Goal: Communication & Community: Answer question/provide support

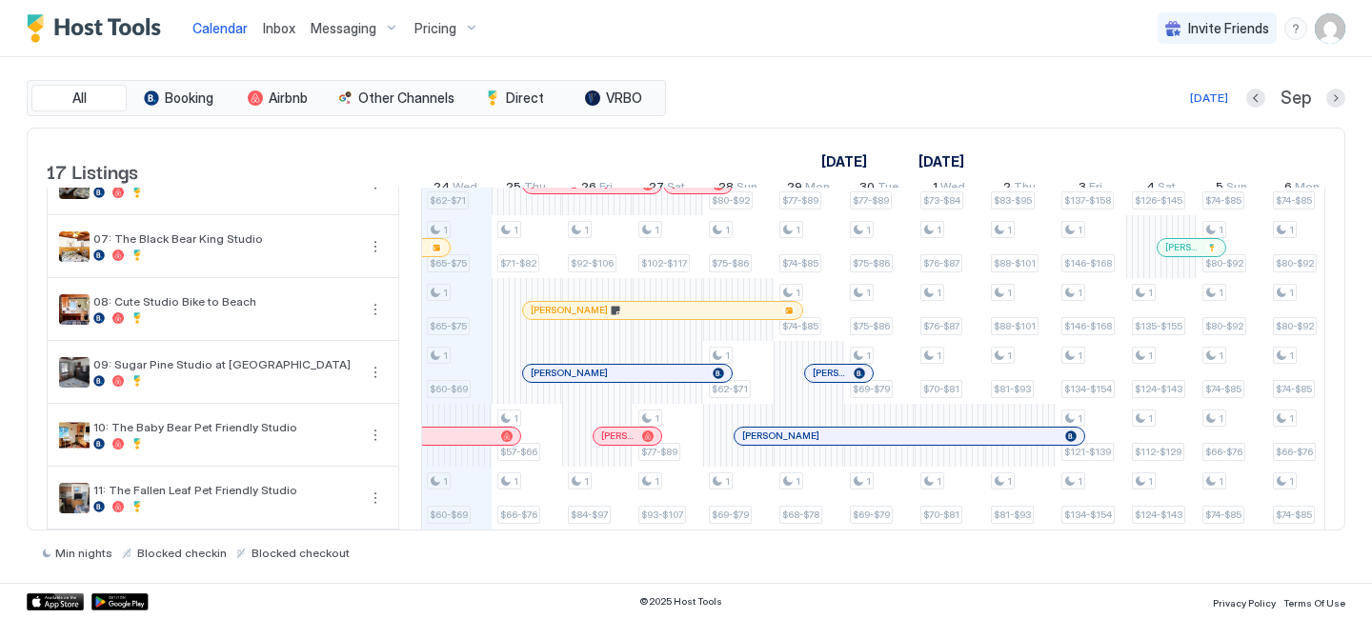
scroll to position [415, 0]
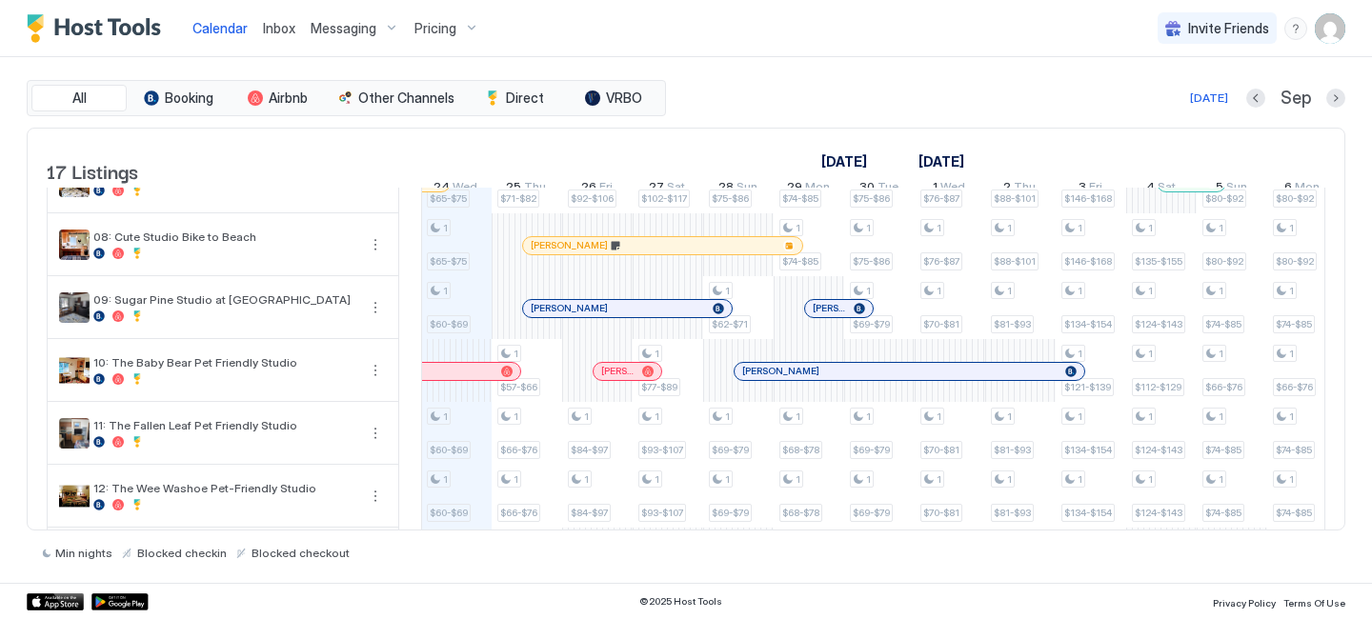
click at [267, 32] on span "Inbox" at bounding box center [279, 28] width 32 height 16
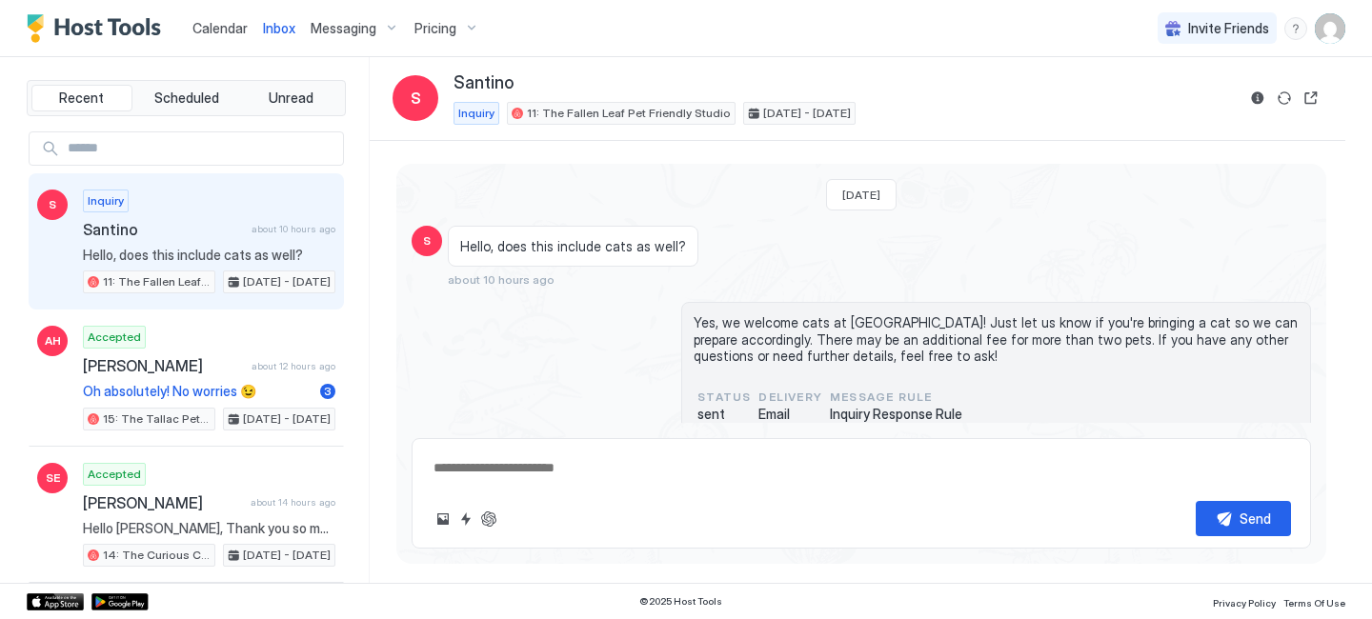
scroll to position [35, 0]
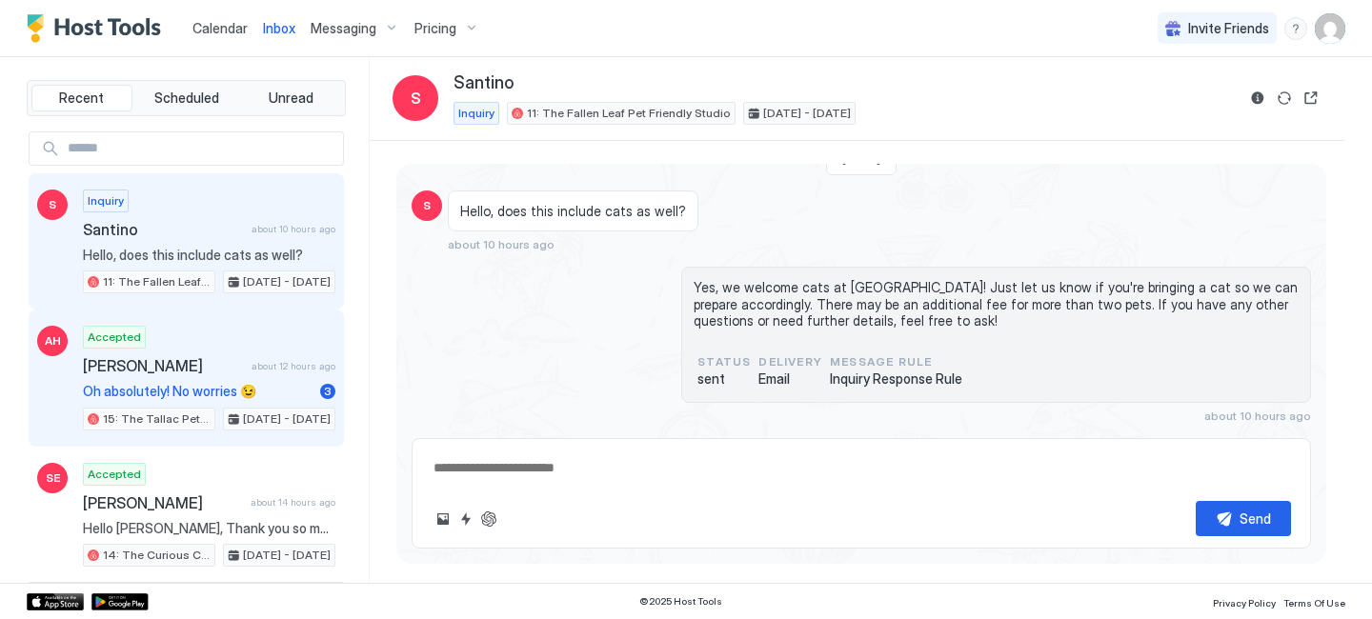
click at [114, 397] on span "Oh absolutely! No worries 😉" at bounding box center [198, 391] width 230 height 17
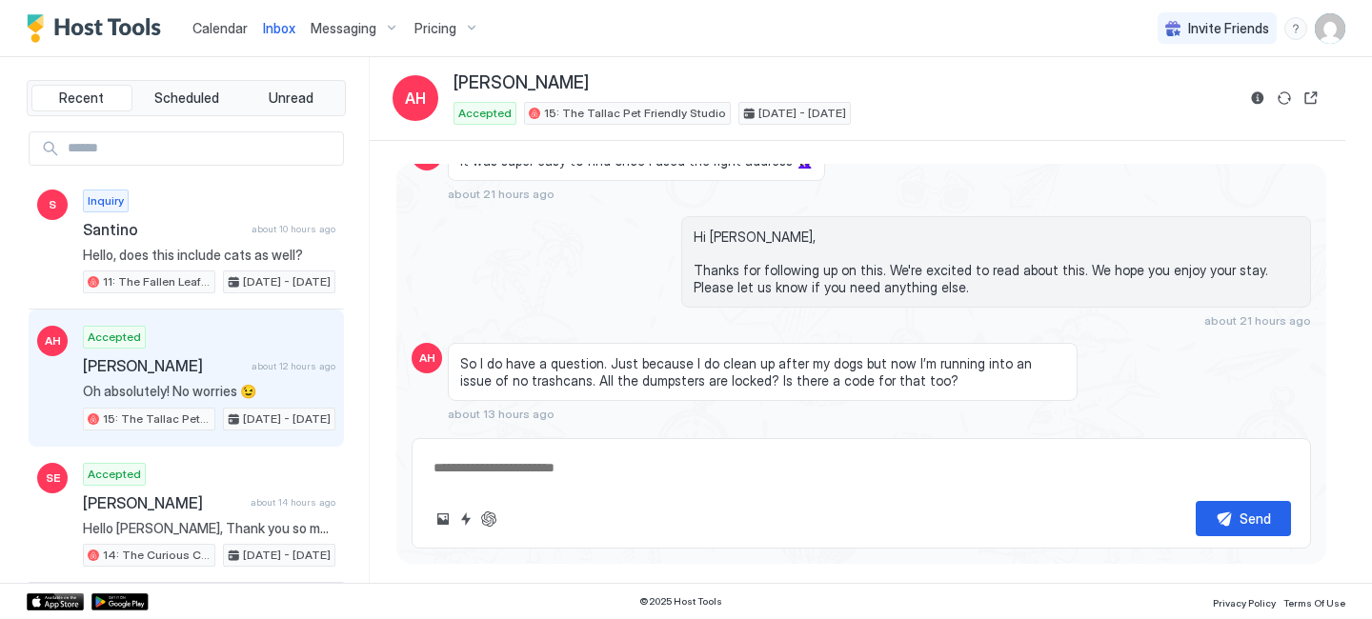
scroll to position [1340, 0]
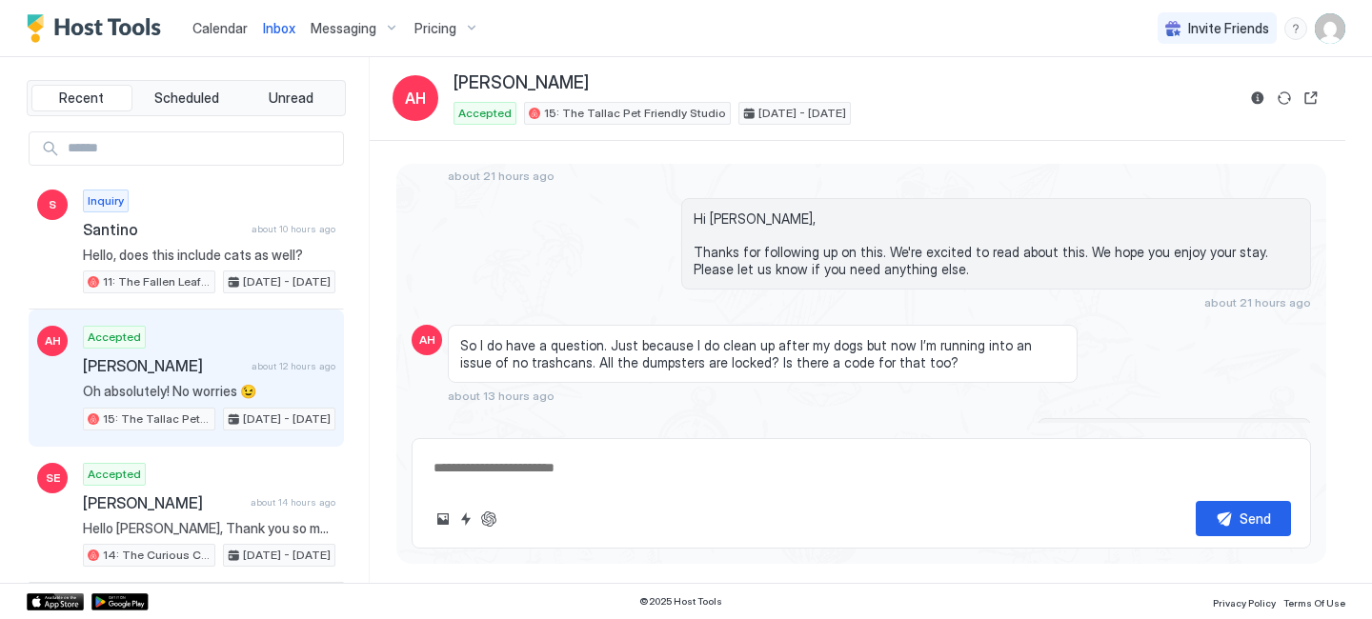
click at [530, 374] on div "So I do have a question. Just because I do clean up after my dogs but now I’m r…" at bounding box center [763, 354] width 630 height 58
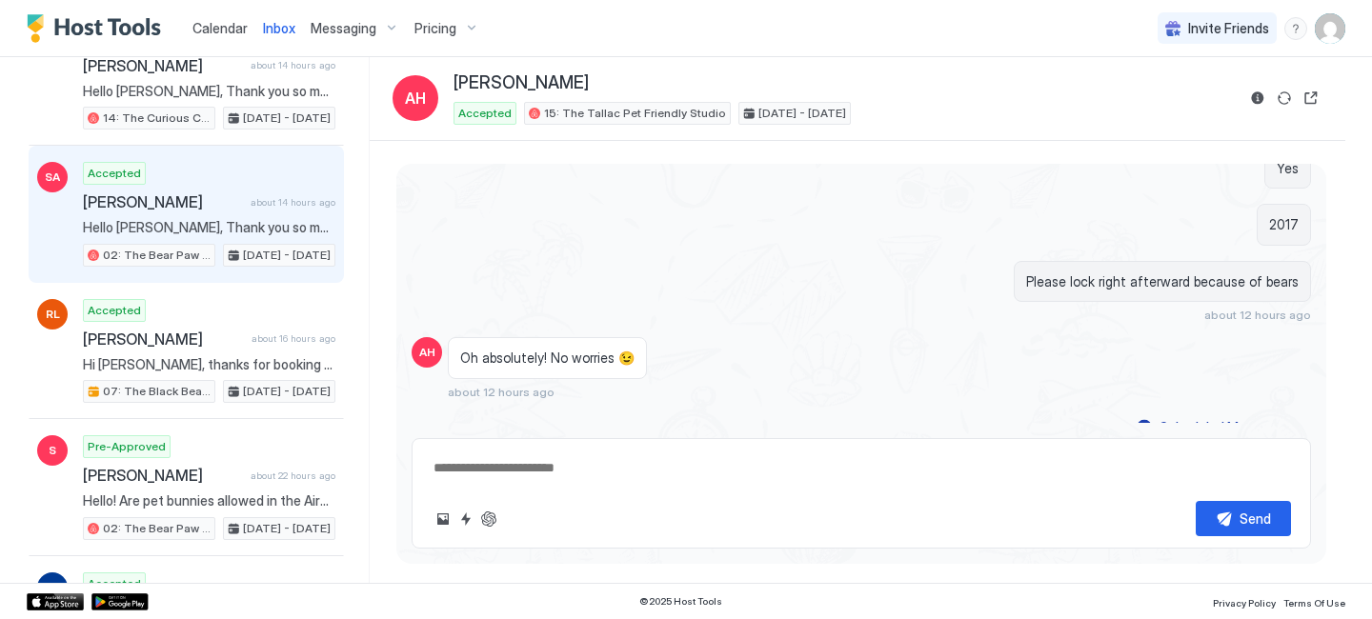
scroll to position [0, 0]
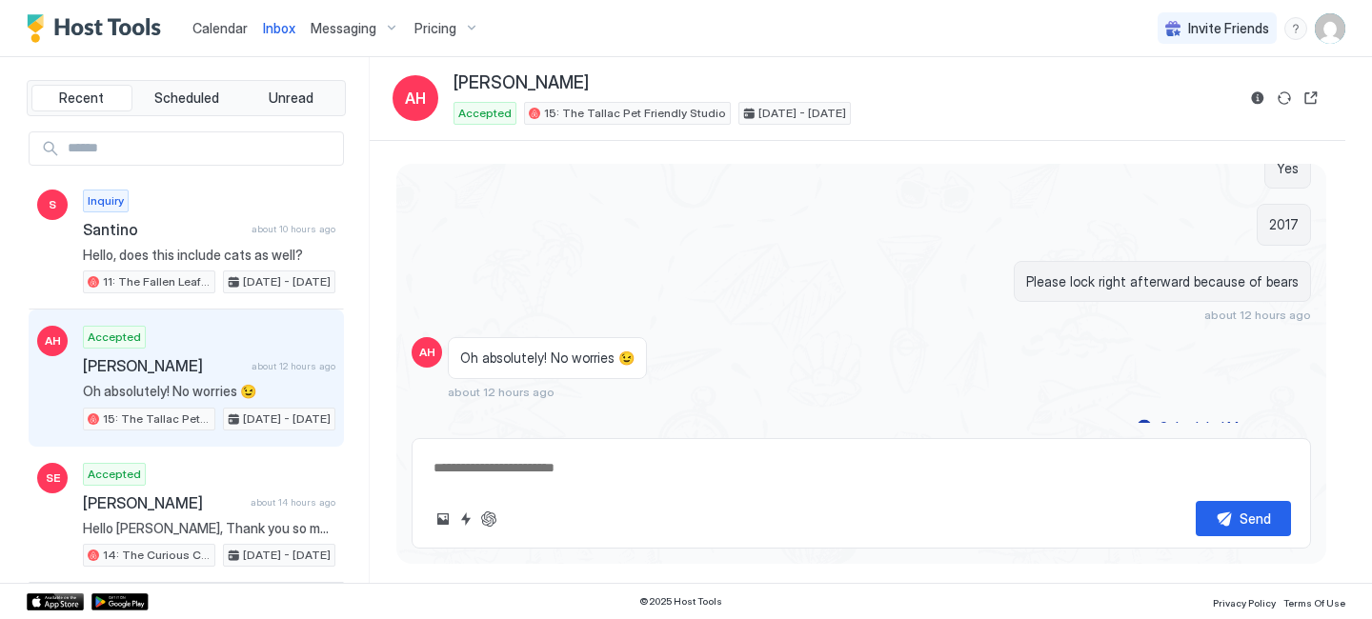
click at [217, 25] on span "Calendar" at bounding box center [219, 28] width 55 height 16
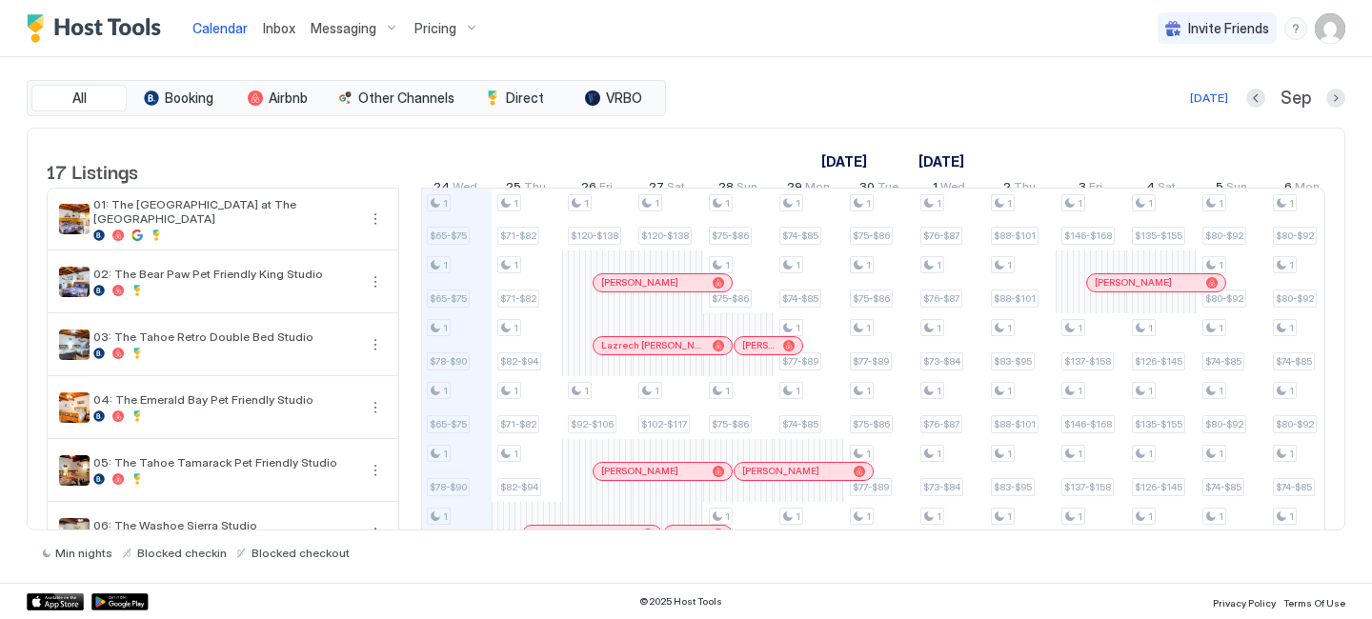
click at [283, 24] on span "Inbox" at bounding box center [279, 28] width 32 height 16
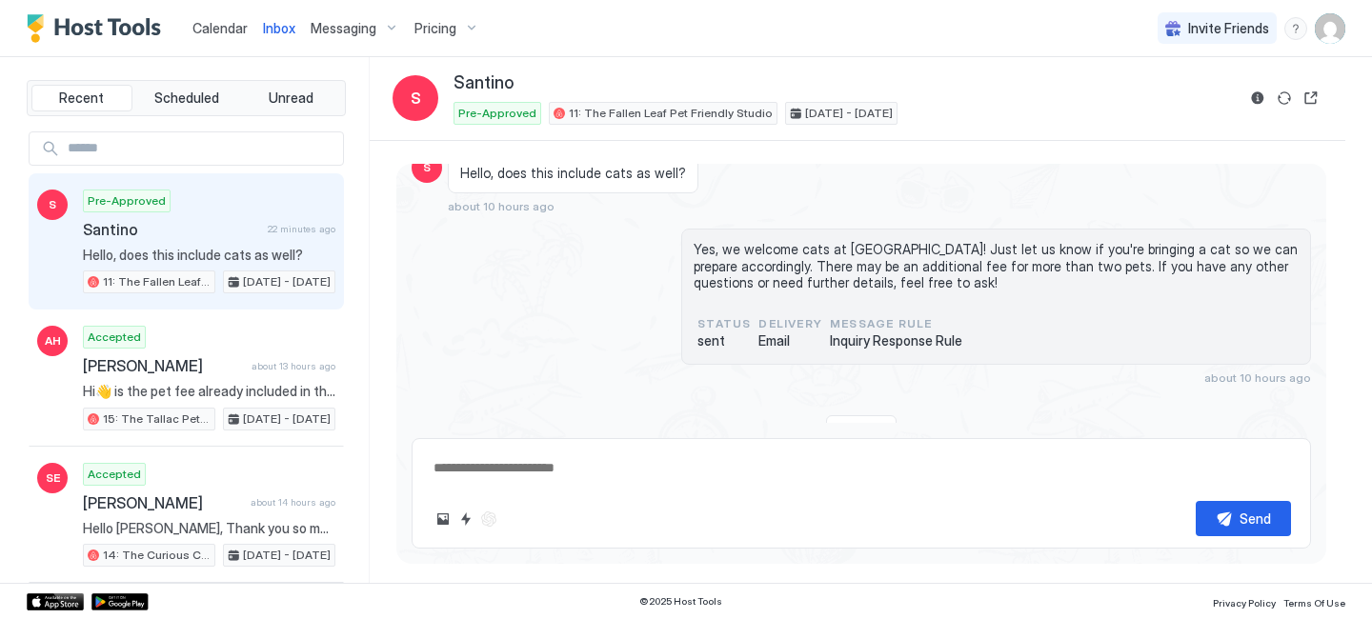
scroll to position [76, 0]
drag, startPoint x: 763, startPoint y: 263, endPoint x: 1079, endPoint y: 265, distance: 315.4
click at [1079, 265] on span "Yes, we welcome cats at [GEOGRAPHIC_DATA]! Just let us know if you're bringing …" at bounding box center [996, 263] width 605 height 51
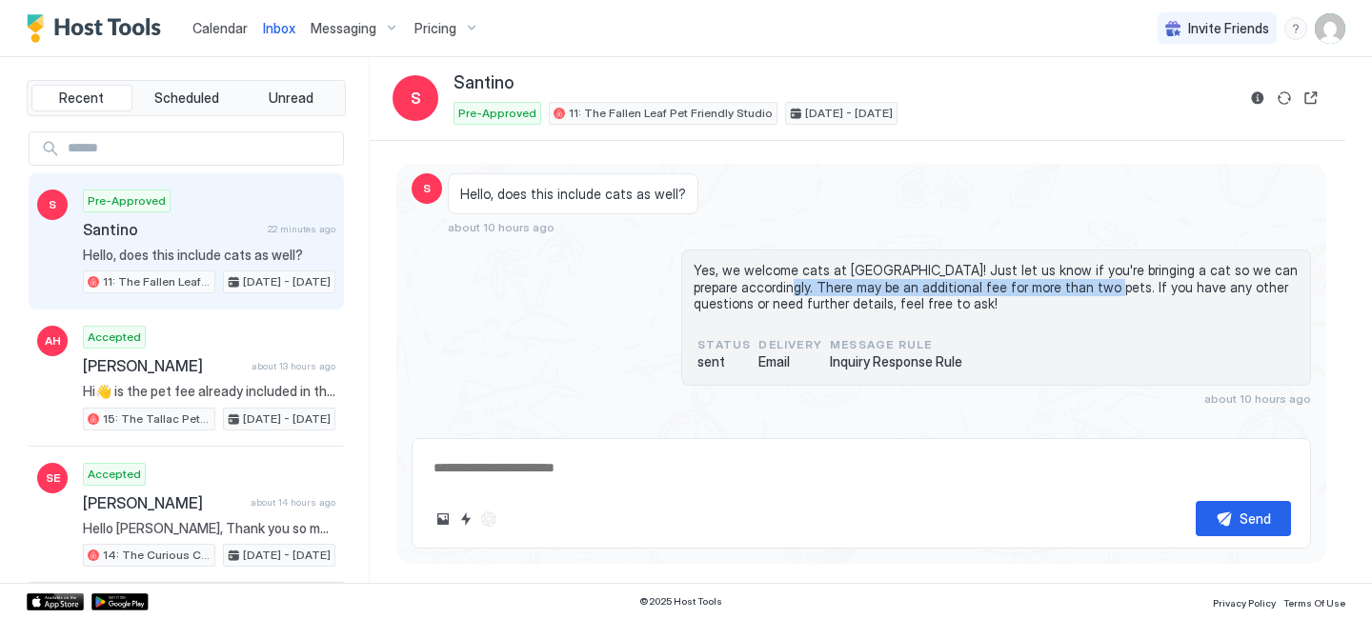
scroll to position [51, 0]
click at [613, 350] on div "Yes, we welcome cats at [GEOGRAPHIC_DATA]! Just let us know if you're bringing …" at bounding box center [862, 330] width 900 height 156
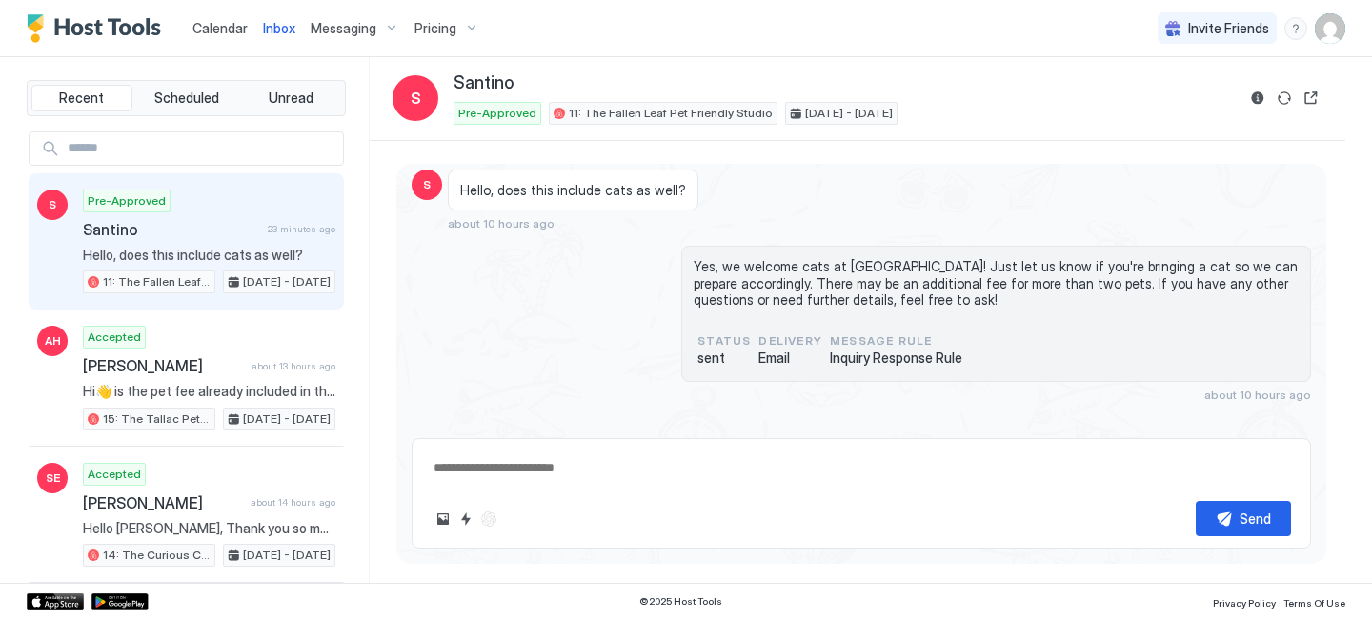
scroll to position [53, 0]
click at [890, 356] on span "Inquiry Response Rule" at bounding box center [896, 361] width 132 height 17
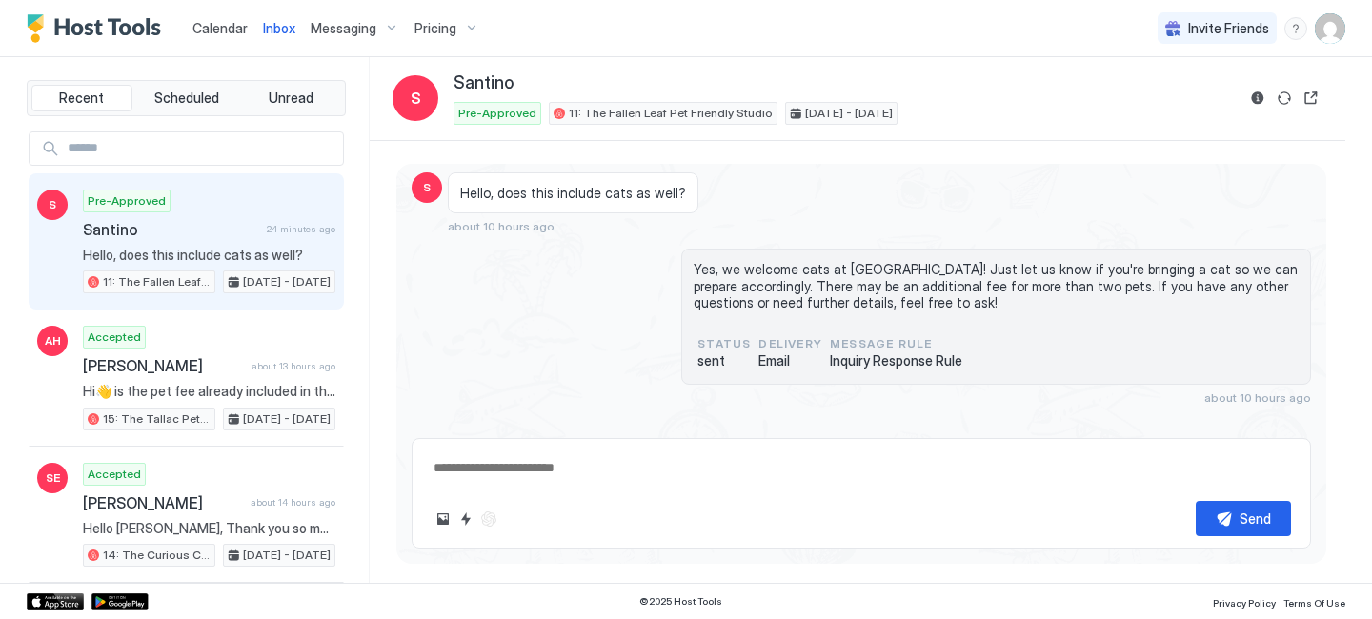
click at [863, 341] on span "Message Rule" at bounding box center [896, 343] width 132 height 17
click at [759, 346] on span "Delivery" at bounding box center [791, 343] width 64 height 17
click at [762, 356] on span "Email" at bounding box center [791, 361] width 64 height 17
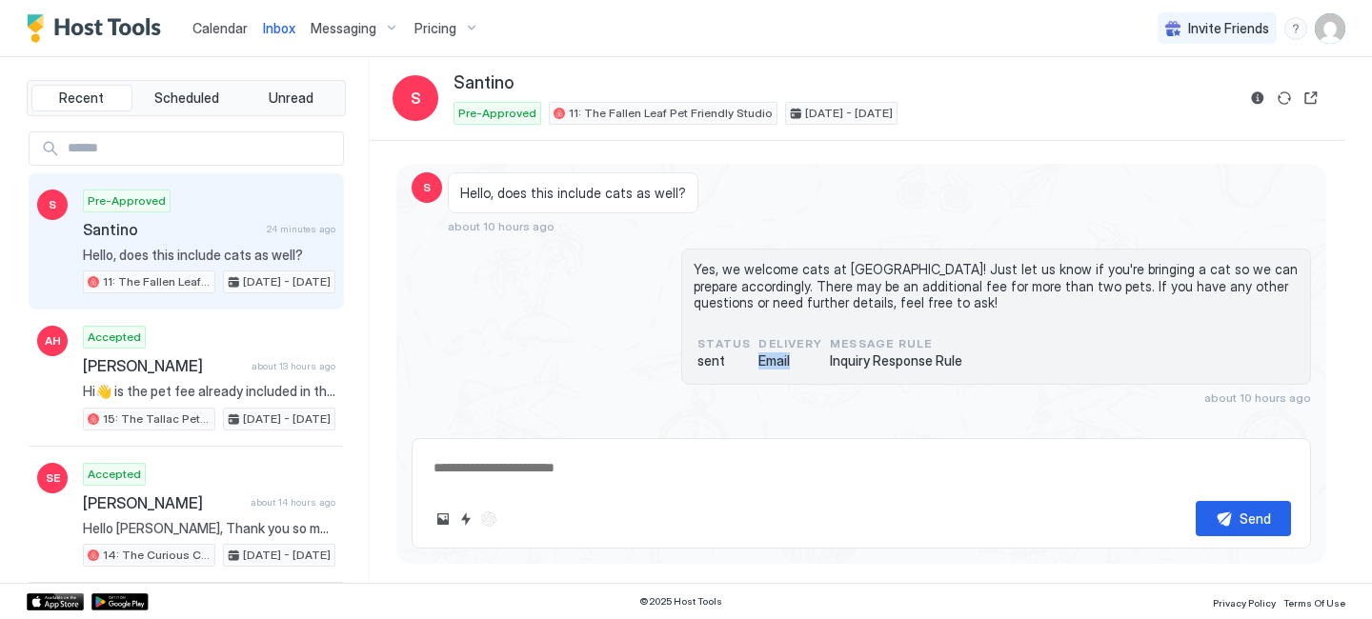
click at [762, 356] on span "Email" at bounding box center [791, 361] width 64 height 17
click at [698, 357] on span "sent" at bounding box center [724, 361] width 53 height 17
click at [707, 336] on span "status" at bounding box center [724, 343] width 53 height 17
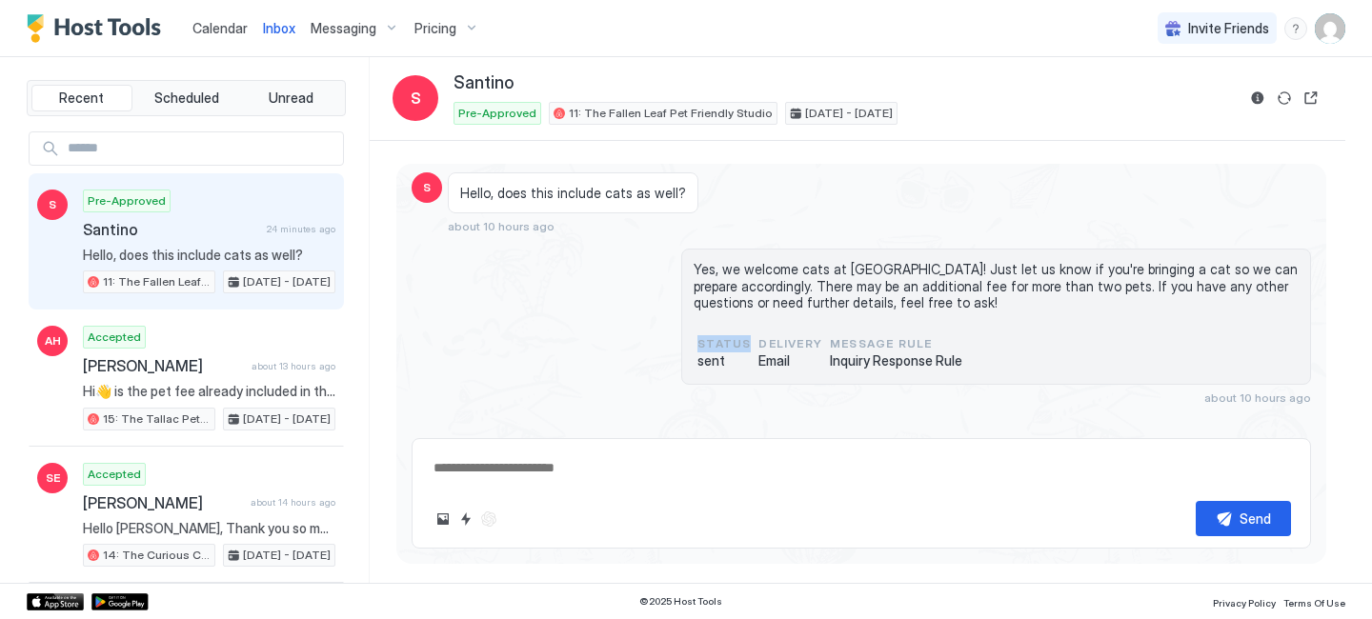
click at [622, 346] on div "Yes, we welcome cats at [GEOGRAPHIC_DATA]! Just let us know if you're bringing …" at bounding box center [862, 327] width 900 height 156
click at [1337, 38] on img "User profile" at bounding box center [1330, 28] width 30 height 30
click at [1149, 111] on span "Settings" at bounding box center [1158, 106] width 51 height 17
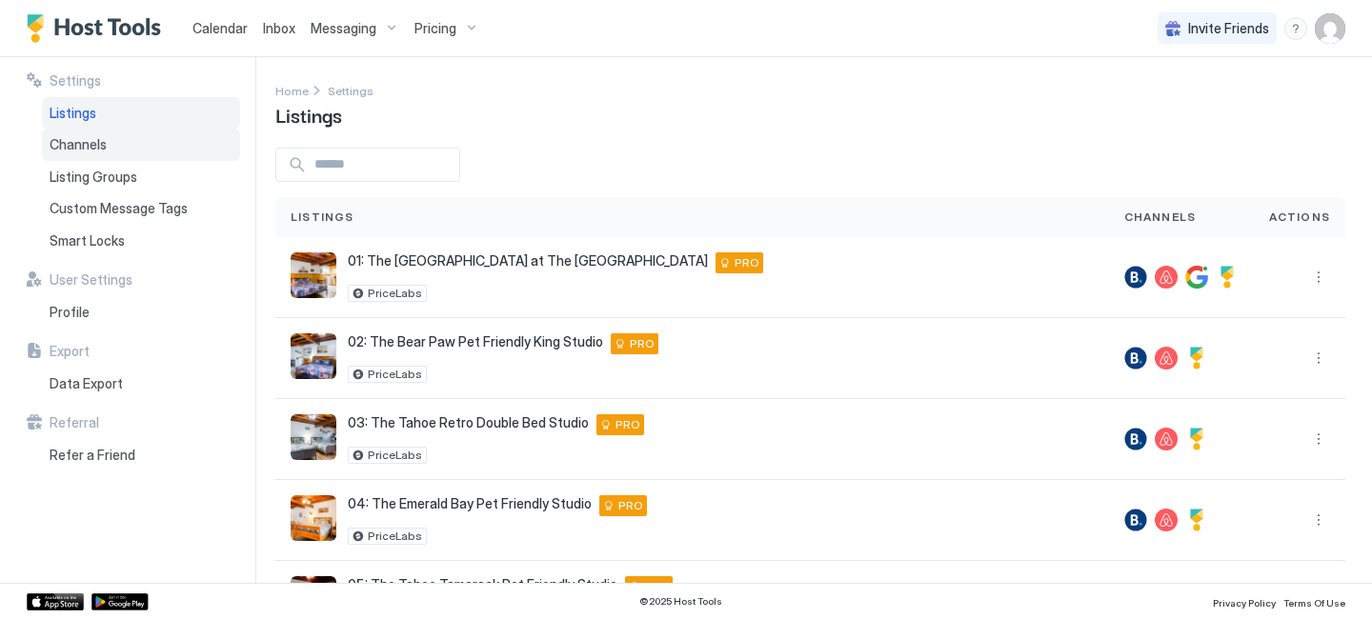
click at [84, 149] on span "Channels" at bounding box center [78, 144] width 57 height 17
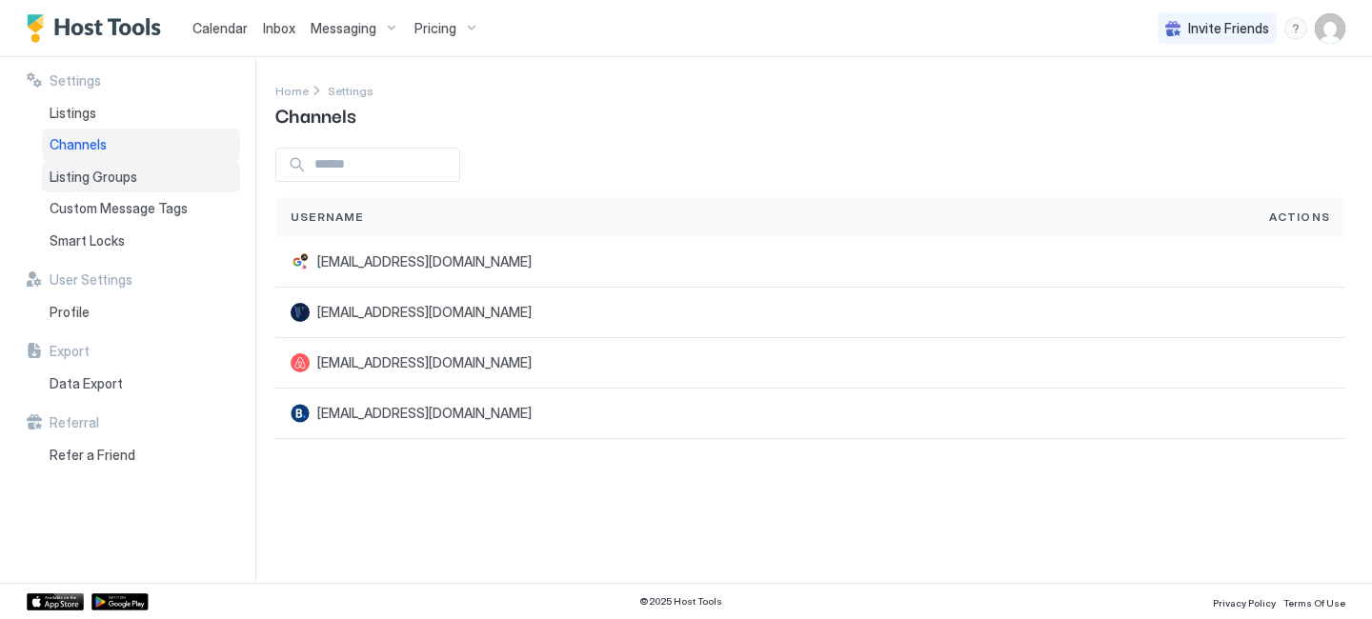
click at [85, 169] on span "Listing Groups" at bounding box center [94, 177] width 88 height 17
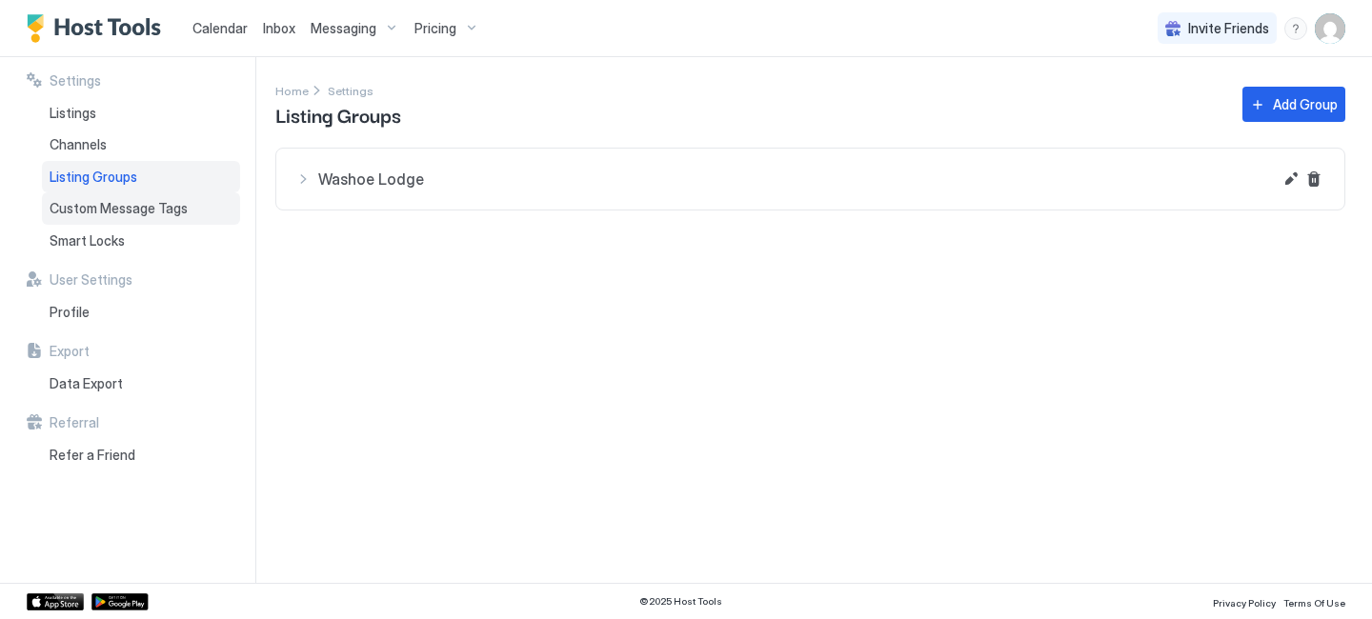
click at [85, 212] on span "Custom Message Tags" at bounding box center [119, 208] width 138 height 17
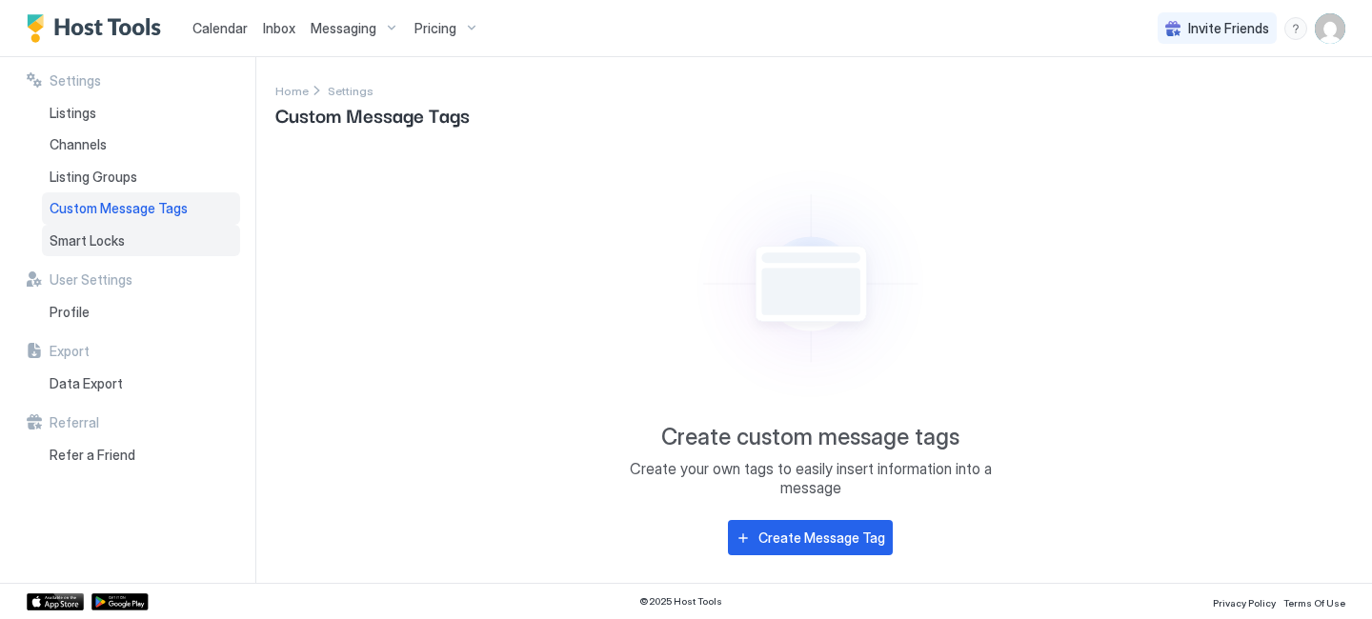
click at [89, 240] on span "Smart Locks" at bounding box center [87, 241] width 75 height 17
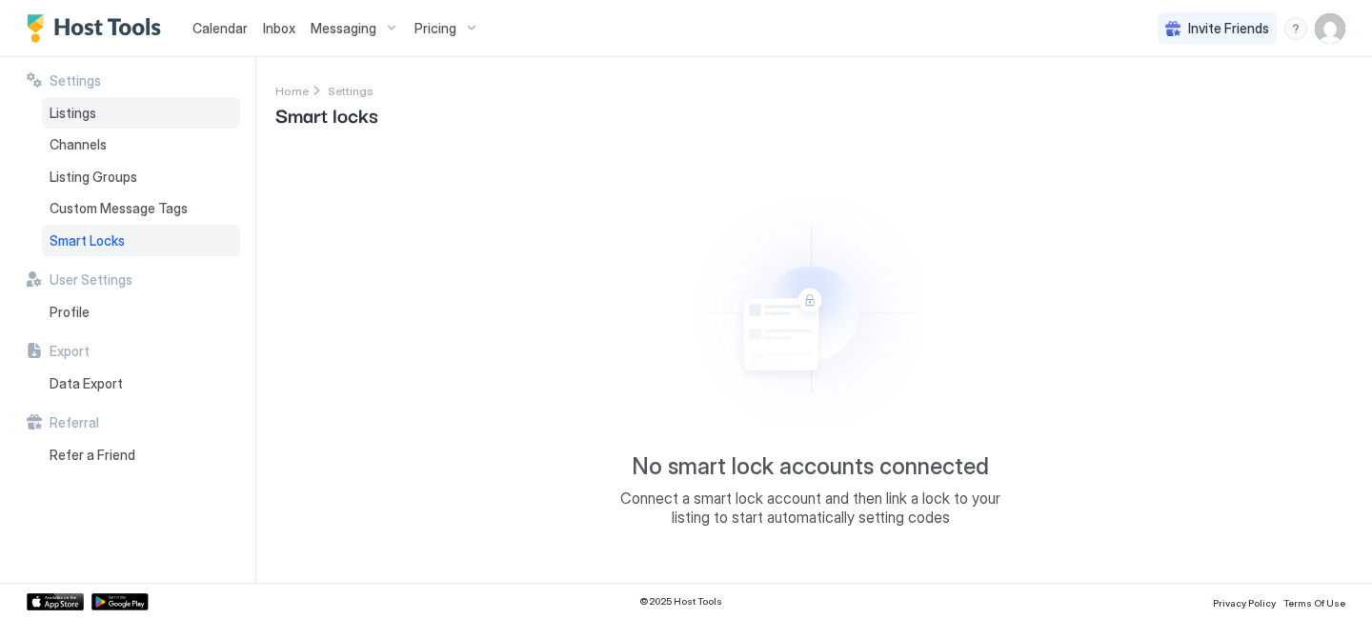
click at [132, 109] on div "Listings" at bounding box center [141, 113] width 198 height 32
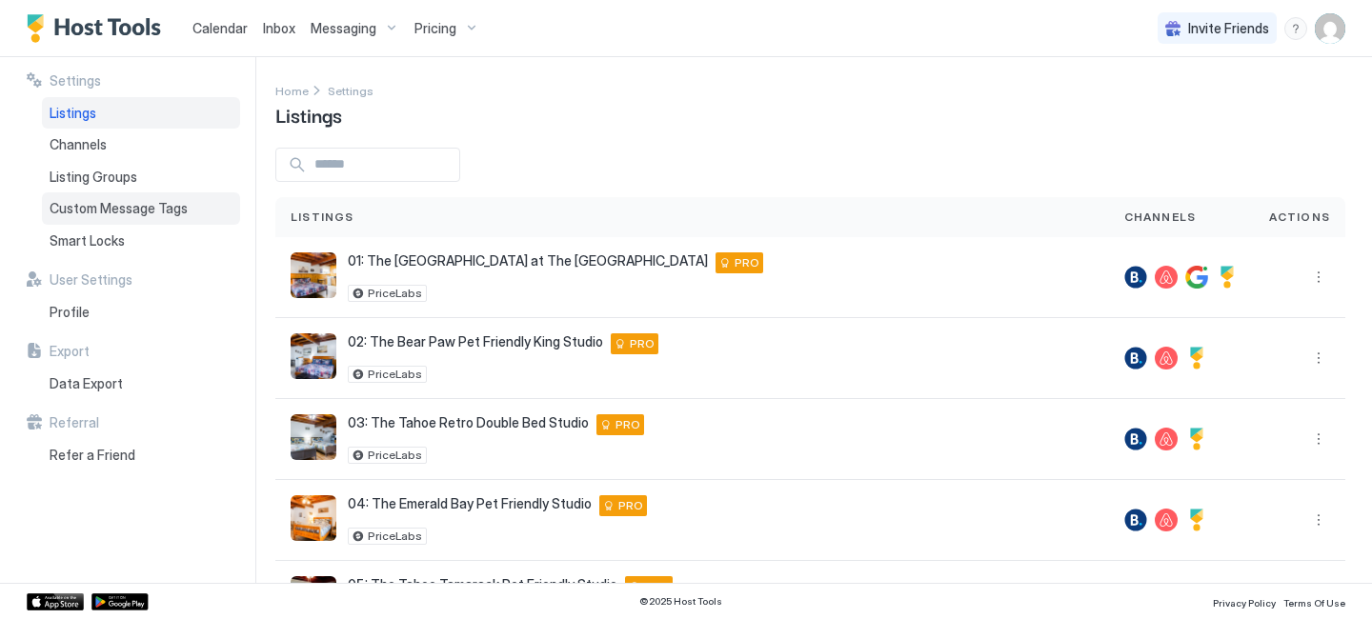
click at [152, 216] on span "Custom Message Tags" at bounding box center [119, 208] width 138 height 17
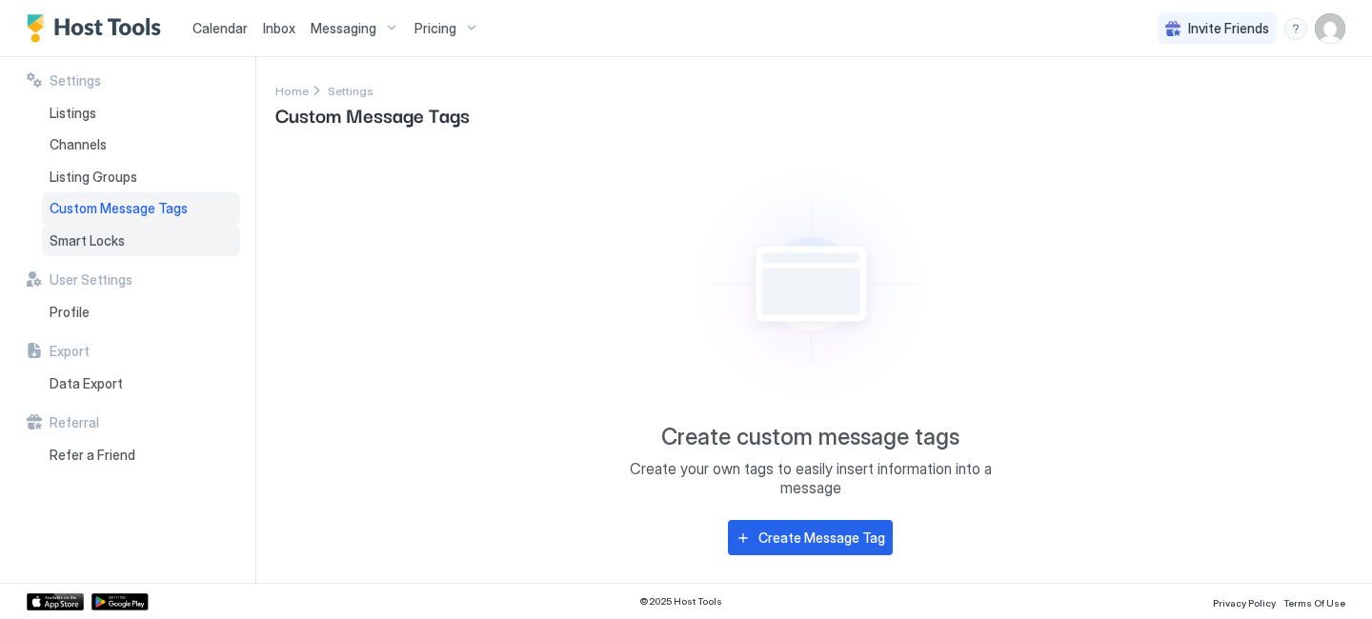
click at [124, 239] on span "Smart Locks" at bounding box center [87, 241] width 75 height 17
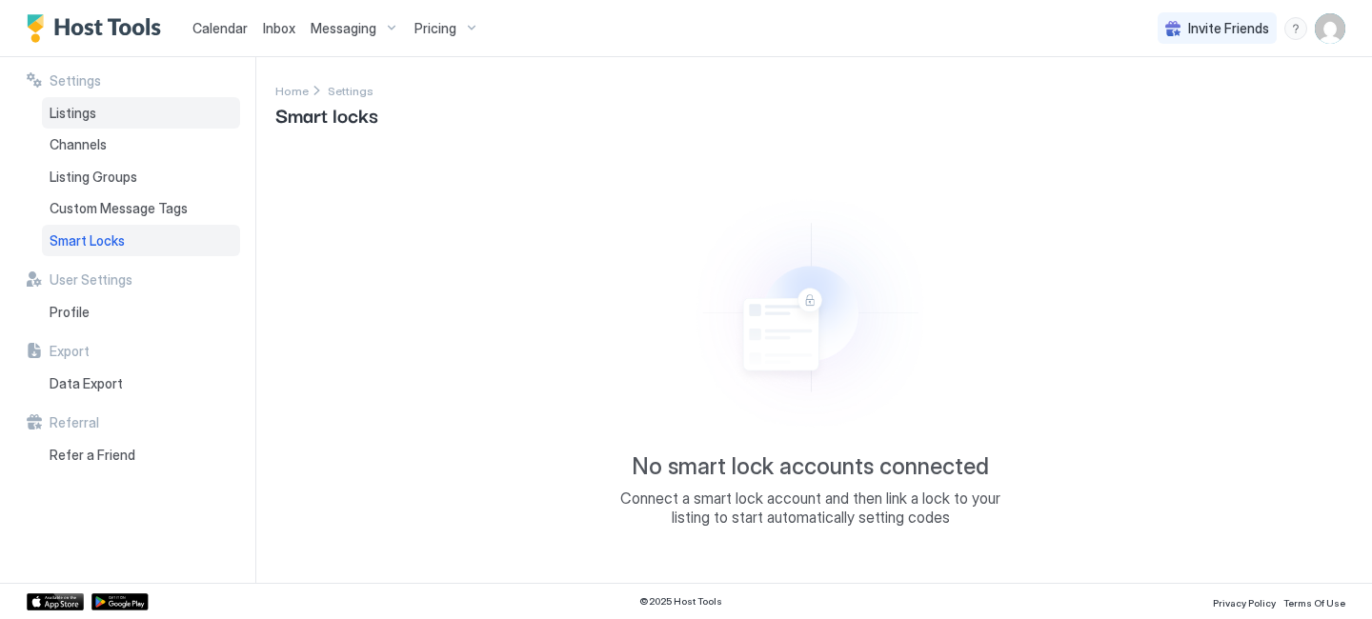
click at [126, 119] on div "Listings" at bounding box center [141, 113] width 198 height 32
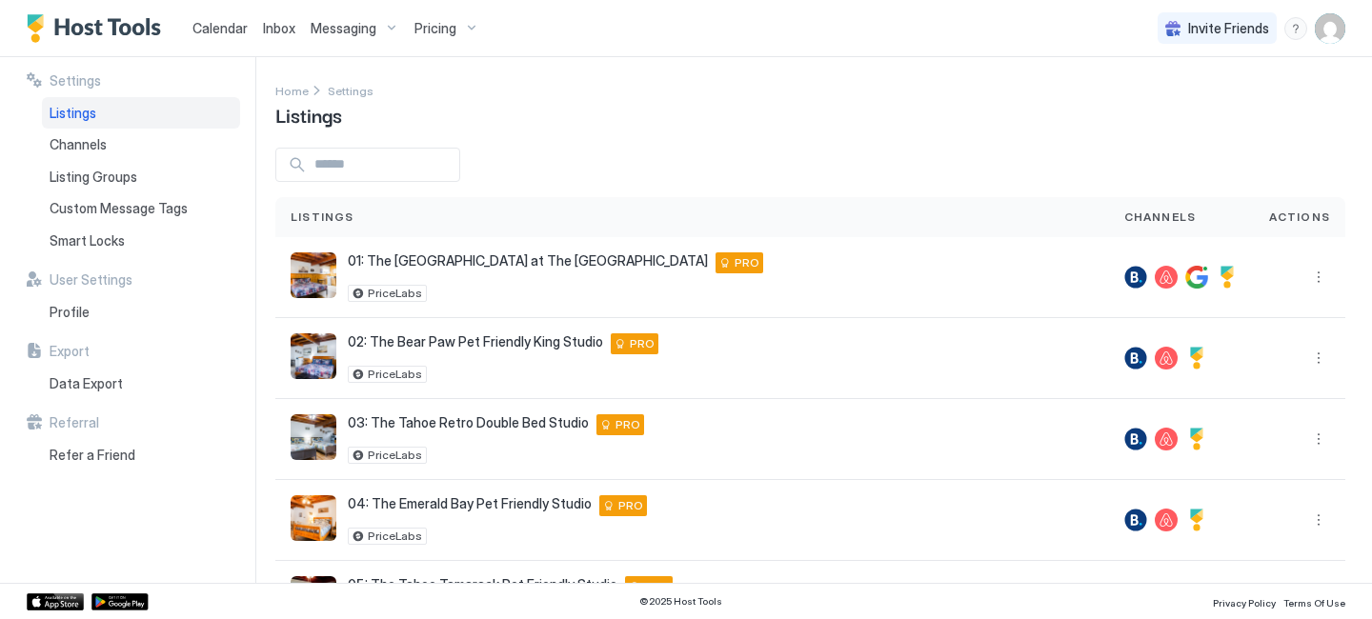
click at [222, 25] on span "Calendar" at bounding box center [219, 28] width 55 height 16
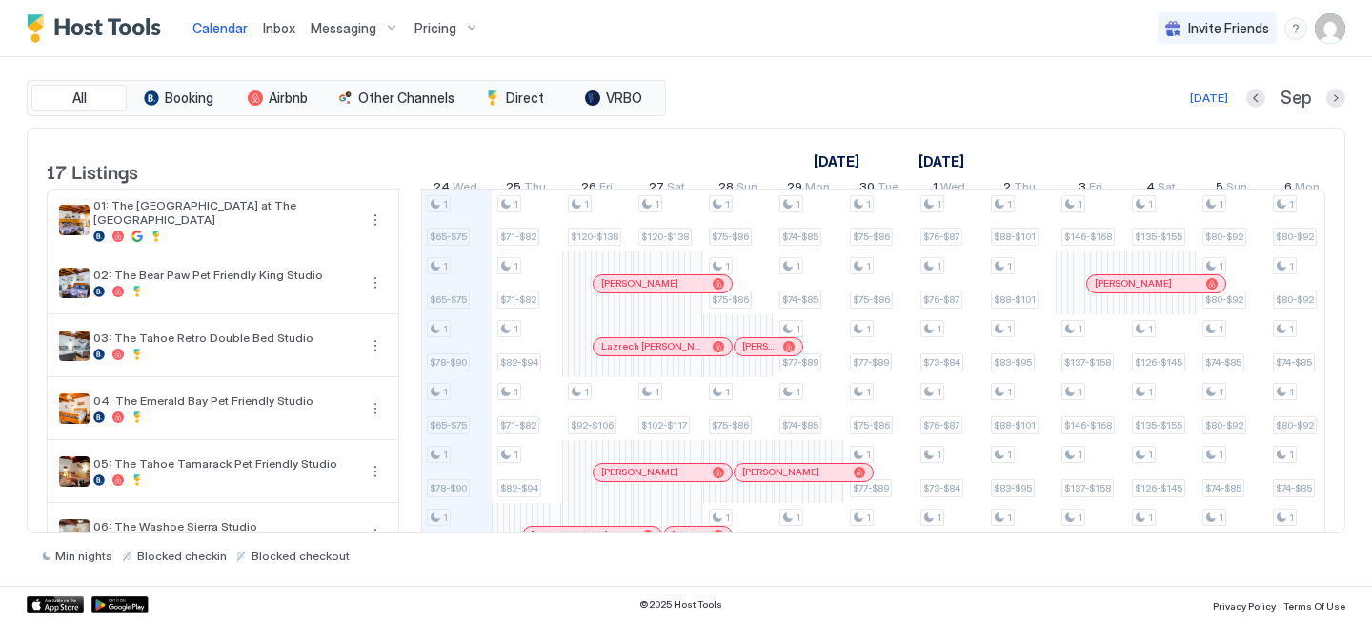
click at [273, 18] on link "Inbox" at bounding box center [279, 28] width 32 height 20
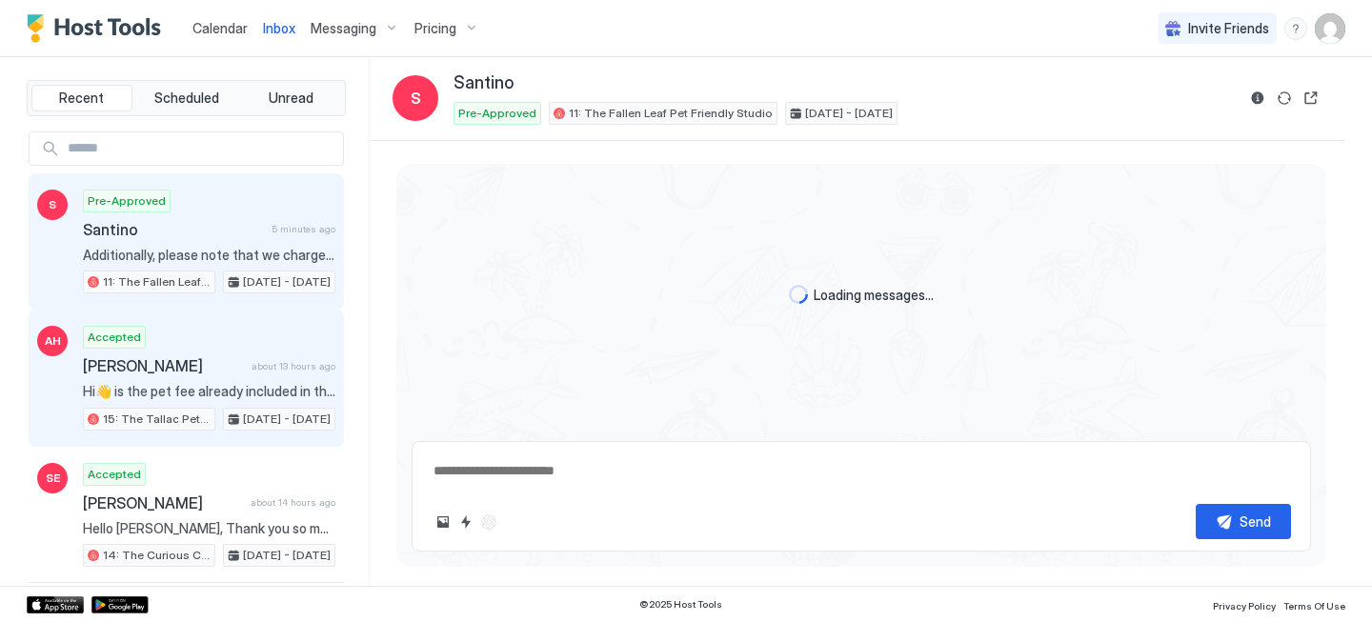
click at [161, 381] on div "Accepted [PERSON_NAME] about 13 hours ago Hi👋 is the pet fee already included i…" at bounding box center [209, 378] width 253 height 105
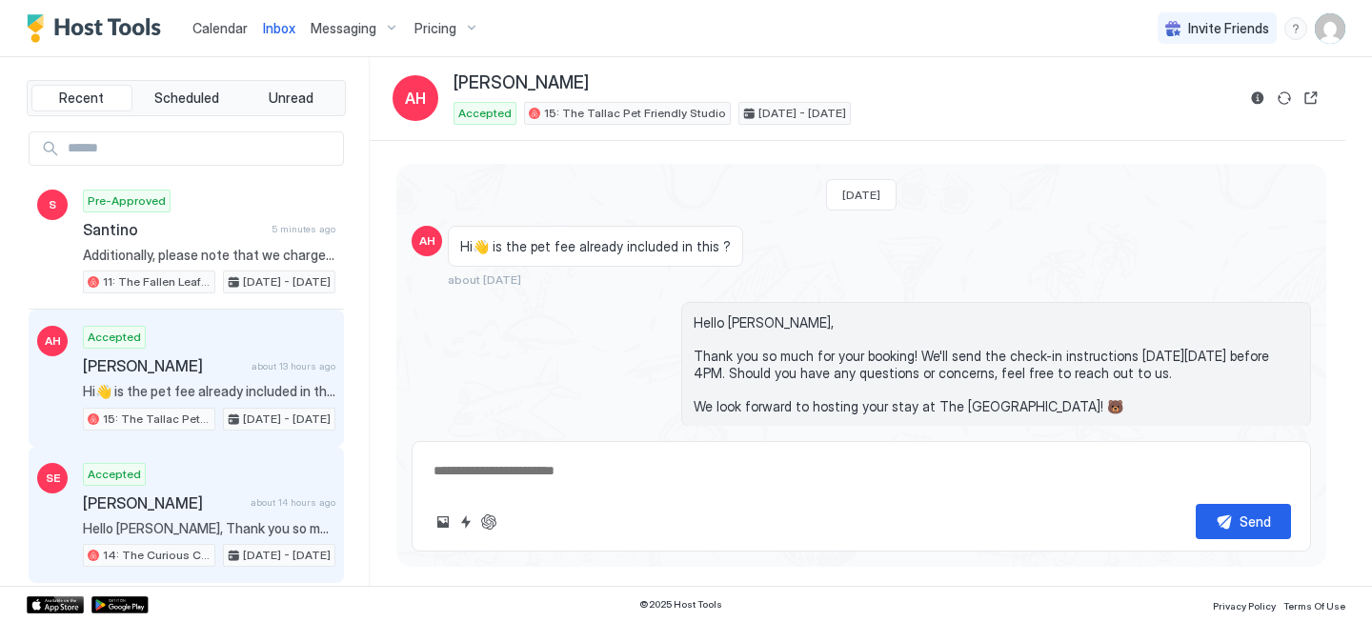
click at [250, 494] on div "[PERSON_NAME] about 14 hours ago" at bounding box center [209, 503] width 253 height 19
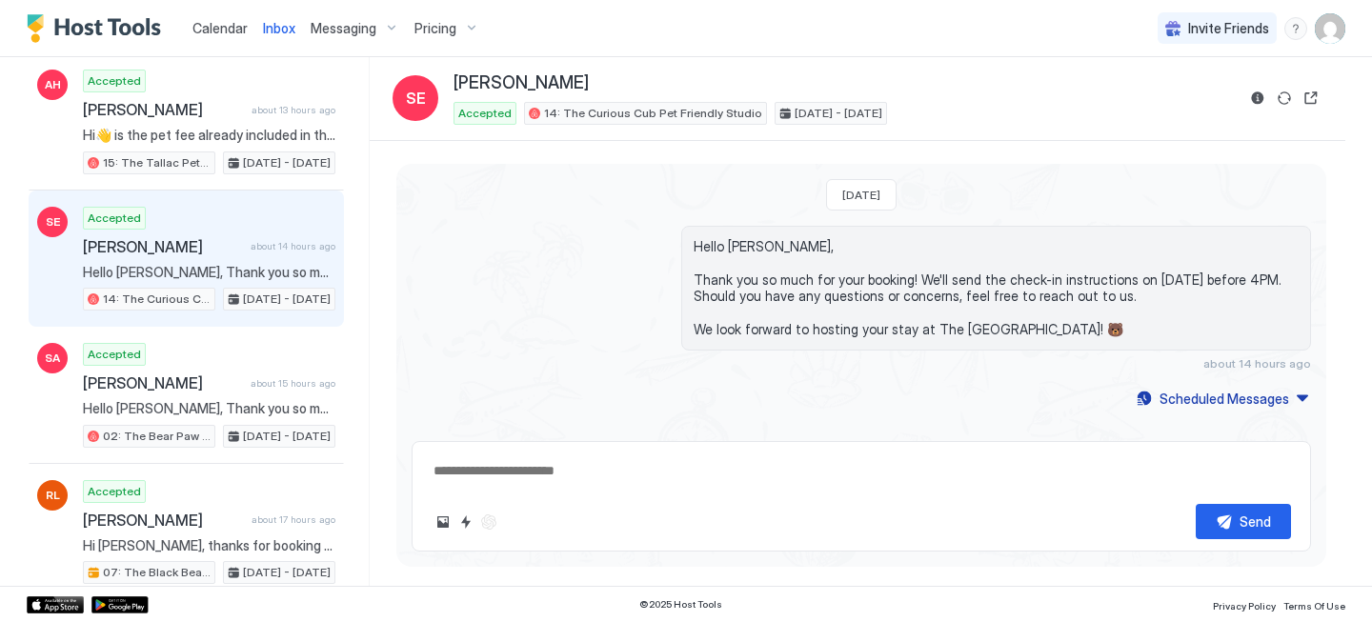
scroll to position [291, 0]
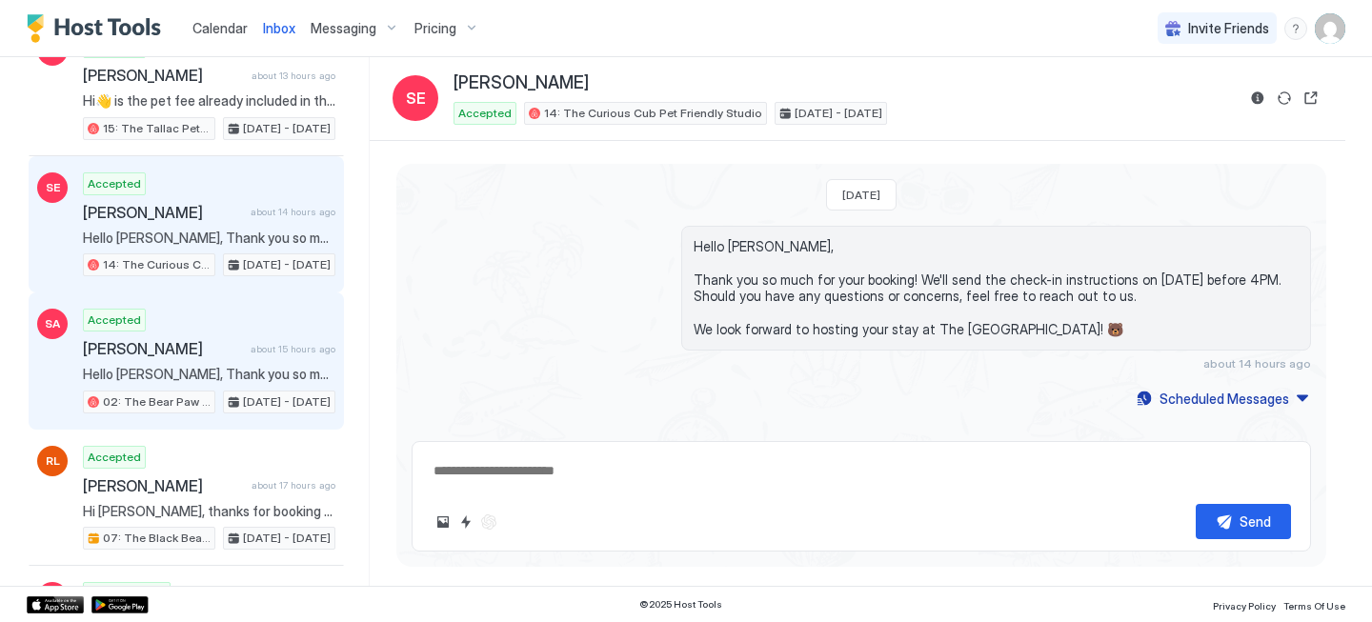
click at [112, 362] on div "Accepted [PERSON_NAME] about 15 hours ago Hello [PERSON_NAME], Thank you so muc…" at bounding box center [209, 361] width 253 height 105
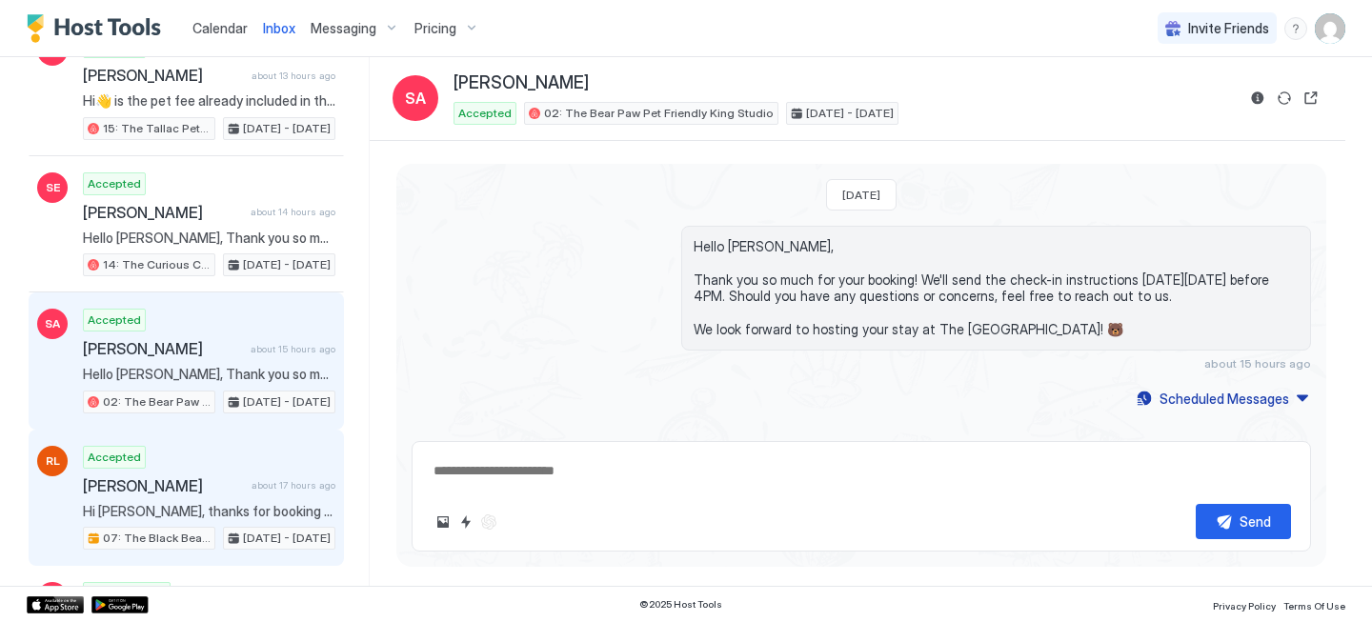
click at [262, 506] on span "Hi [PERSON_NAME], thanks for booking your stay with us! Details of your Booking…" at bounding box center [209, 511] width 253 height 17
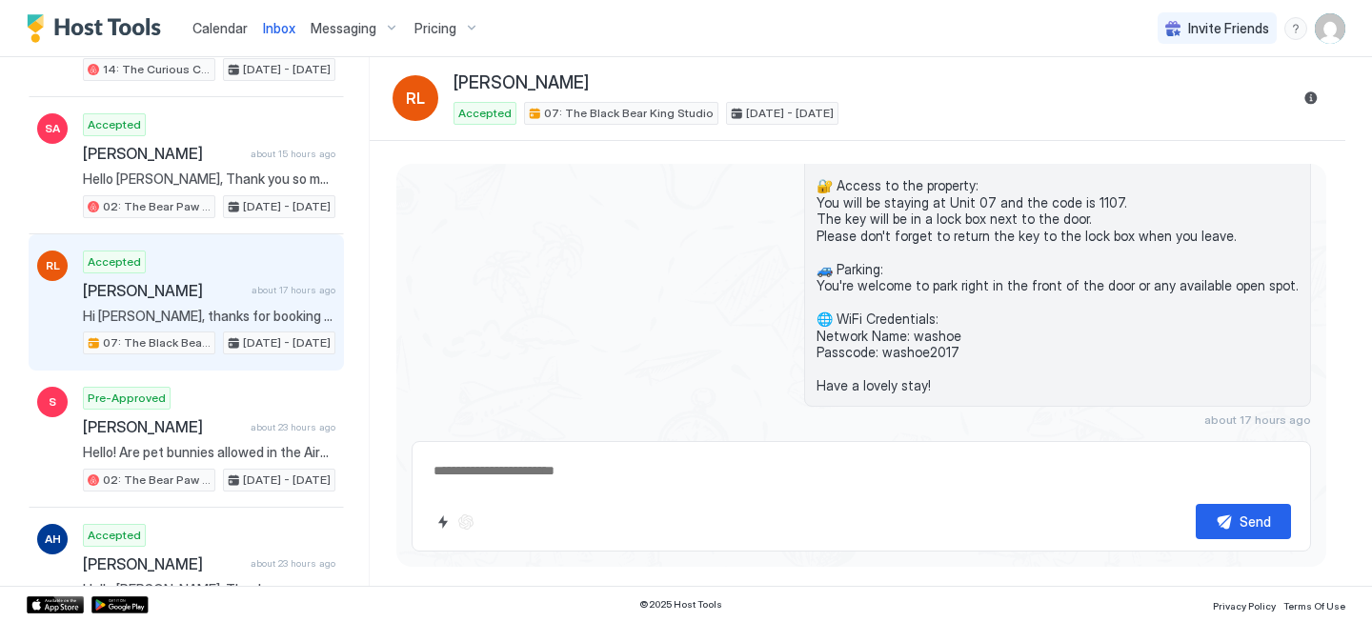
scroll to position [489, 0]
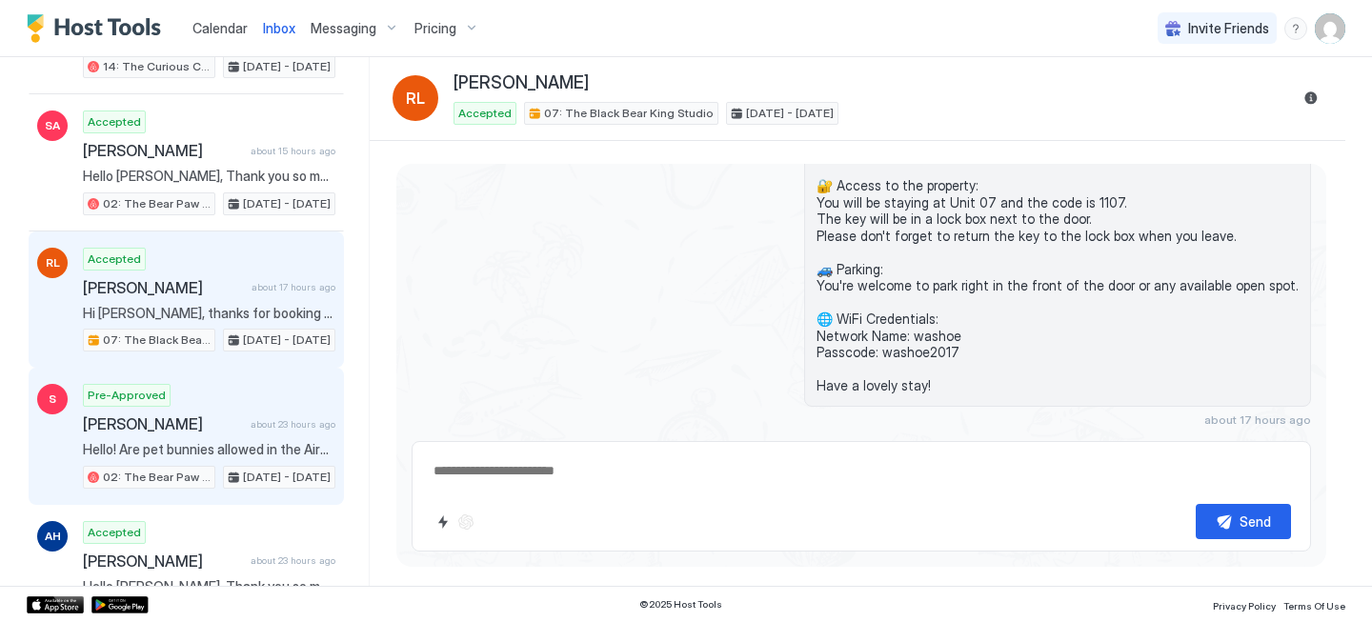
click at [265, 461] on div "Pre-Approved [PERSON_NAME] about 23 hours ago Hello! Are pet bunnies allowed in…" at bounding box center [209, 436] width 253 height 105
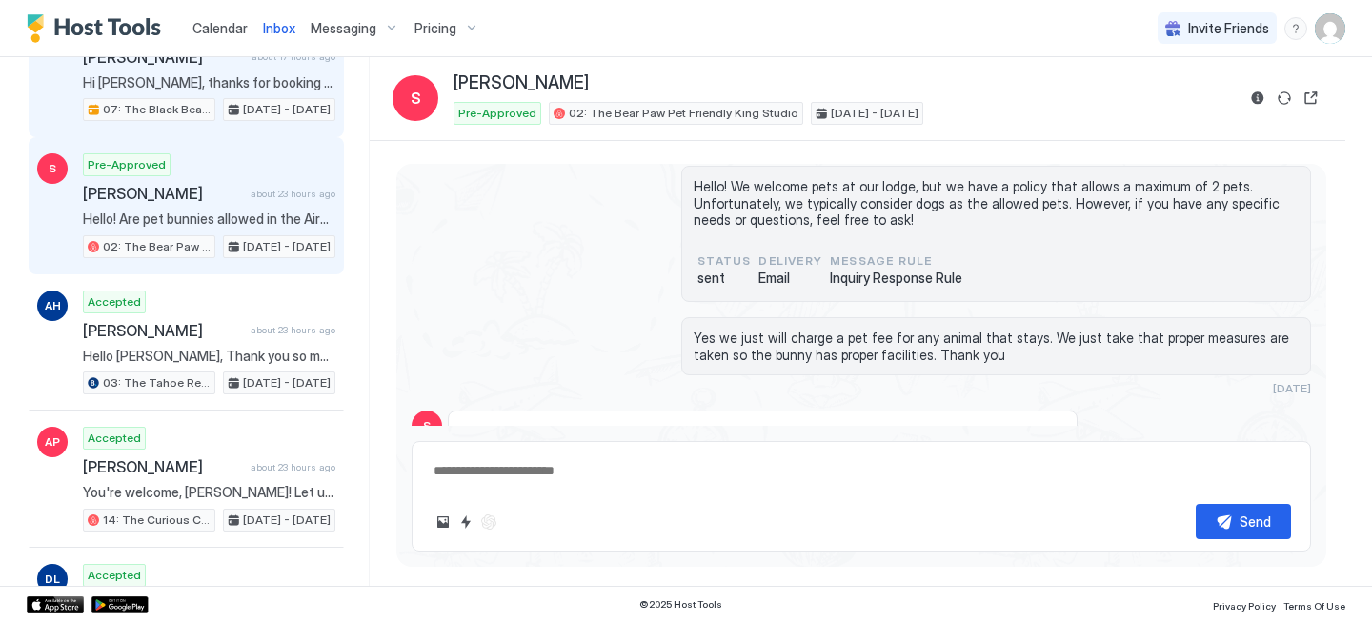
scroll to position [788, 0]
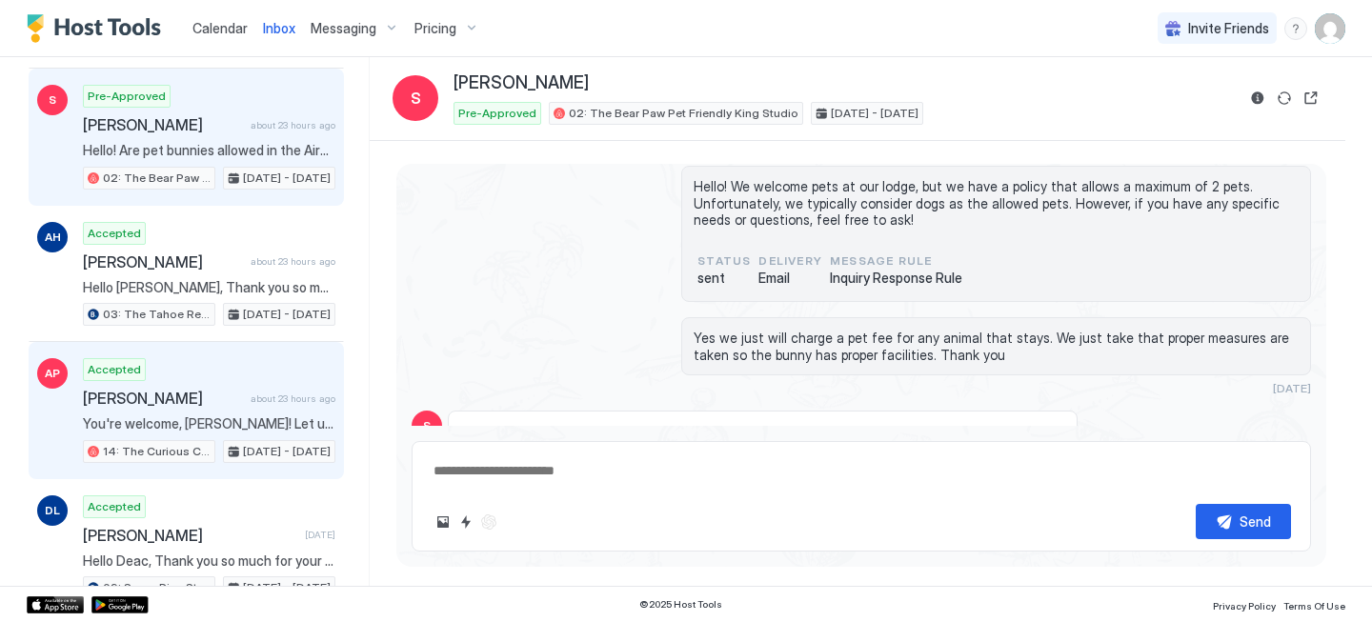
click at [197, 415] on span "You're welcome, [PERSON_NAME]! Let us know if you need anything else 😊" at bounding box center [209, 423] width 253 height 17
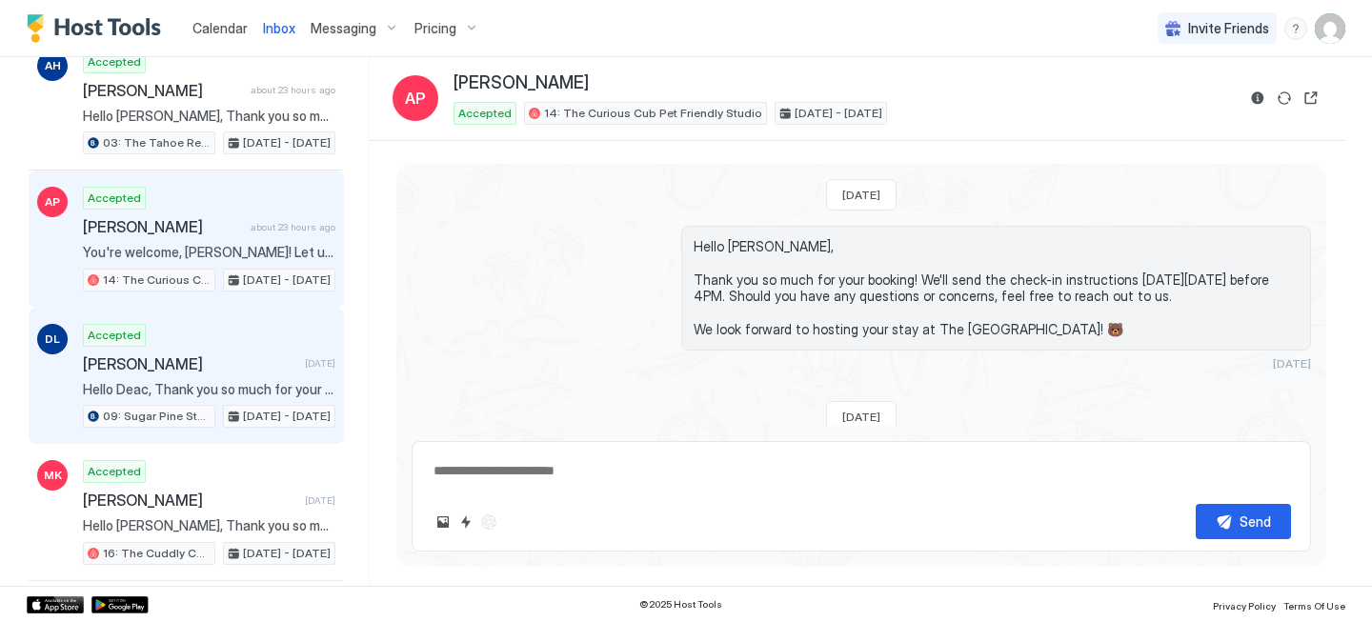
scroll to position [1044, 0]
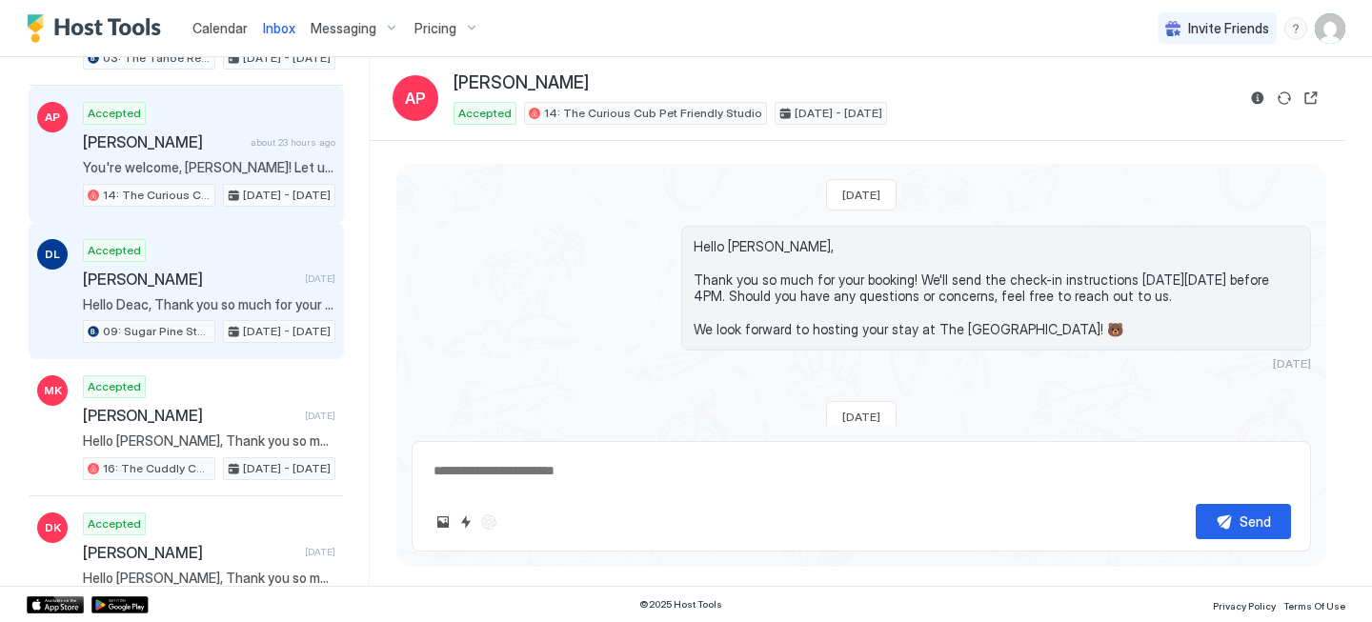
click at [254, 251] on div "Accepted [PERSON_NAME] [DATE] Hello [PERSON_NAME], Thank you so much for your b…" at bounding box center [209, 291] width 253 height 105
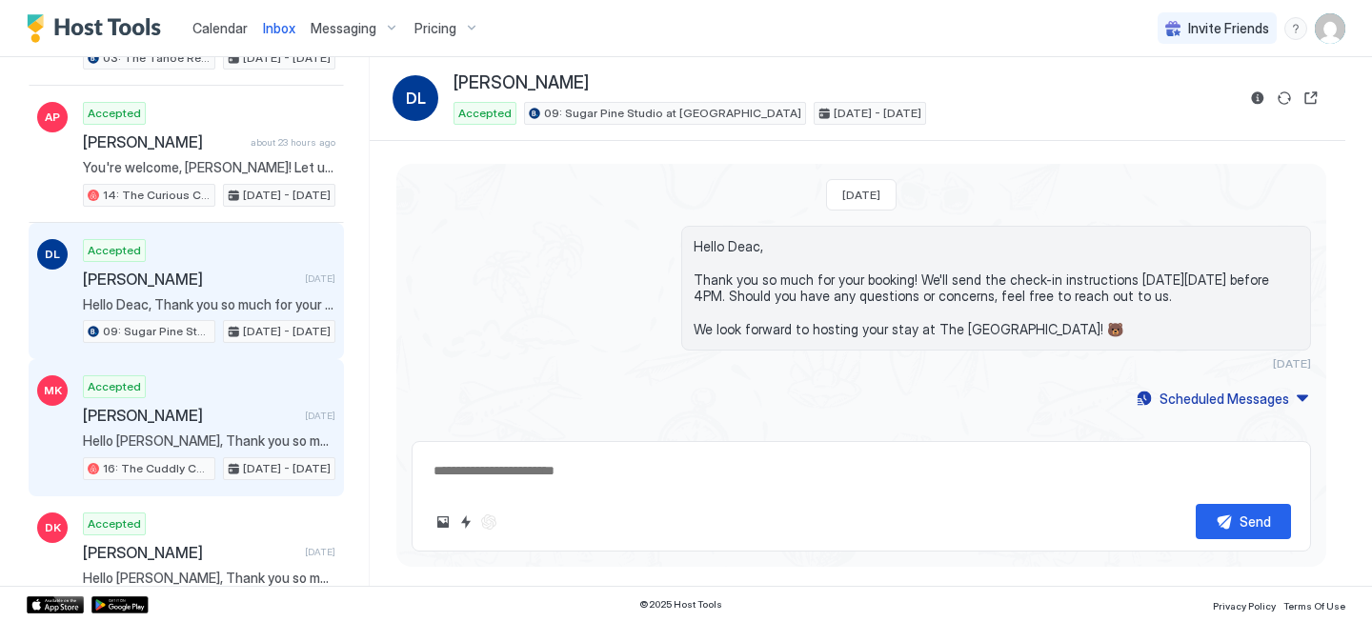
click at [257, 447] on span "Hello [PERSON_NAME], Thank you so much for your booking! We'll send the check-i…" at bounding box center [209, 441] width 253 height 17
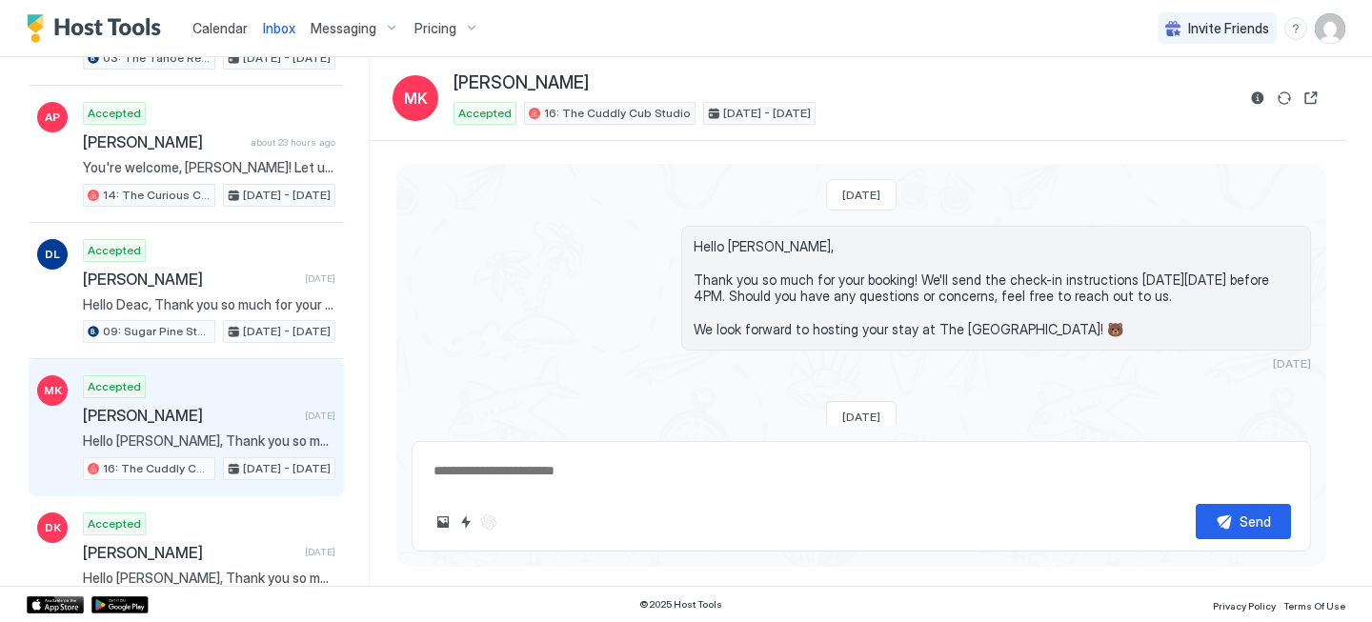
scroll to position [440, 0]
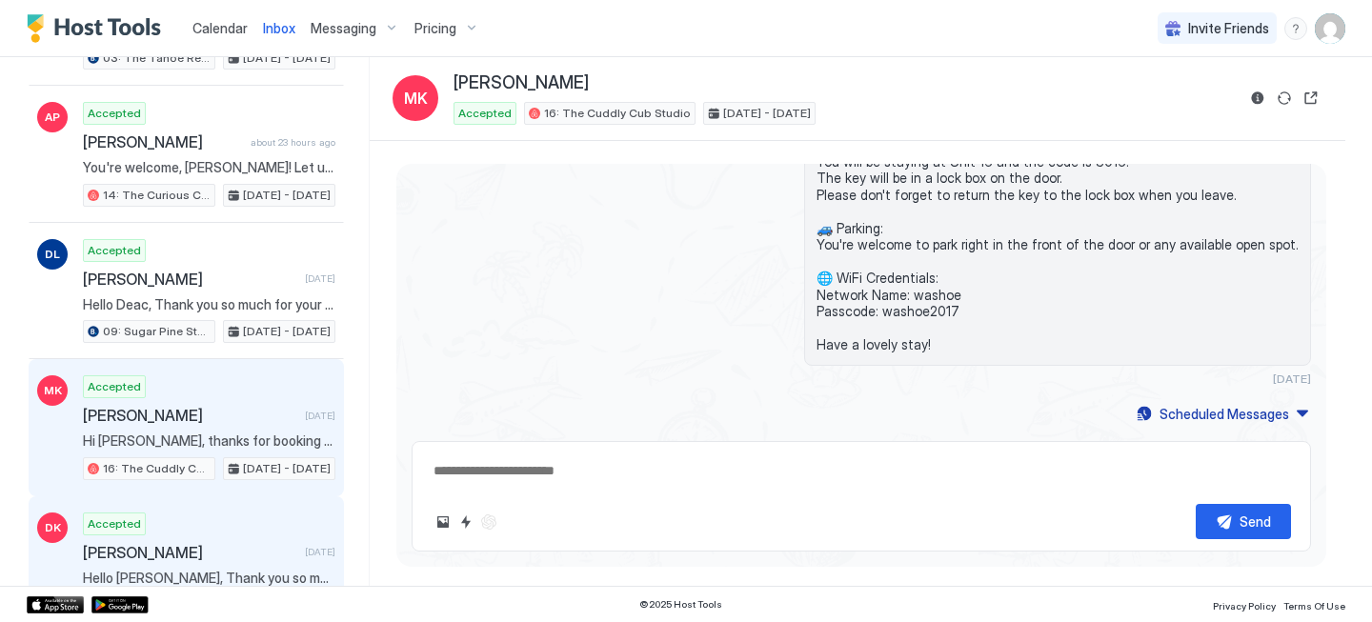
click at [261, 553] on span "[PERSON_NAME]" at bounding box center [190, 552] width 214 height 19
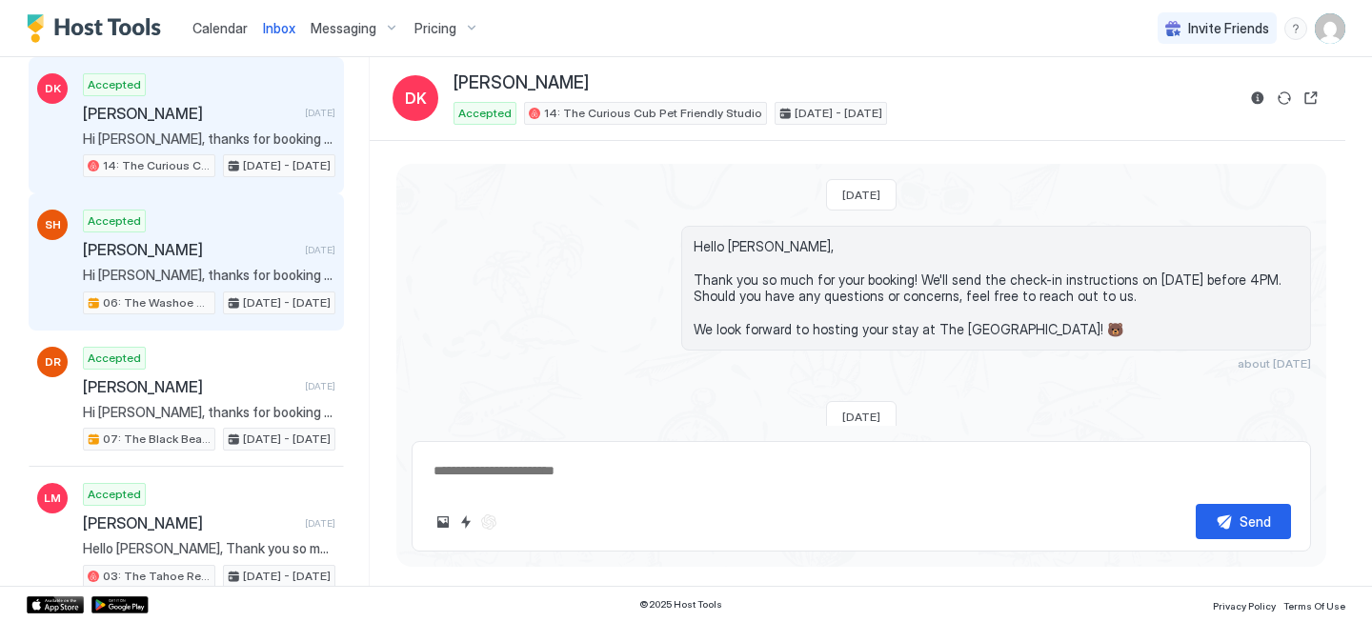
scroll to position [1505, 0]
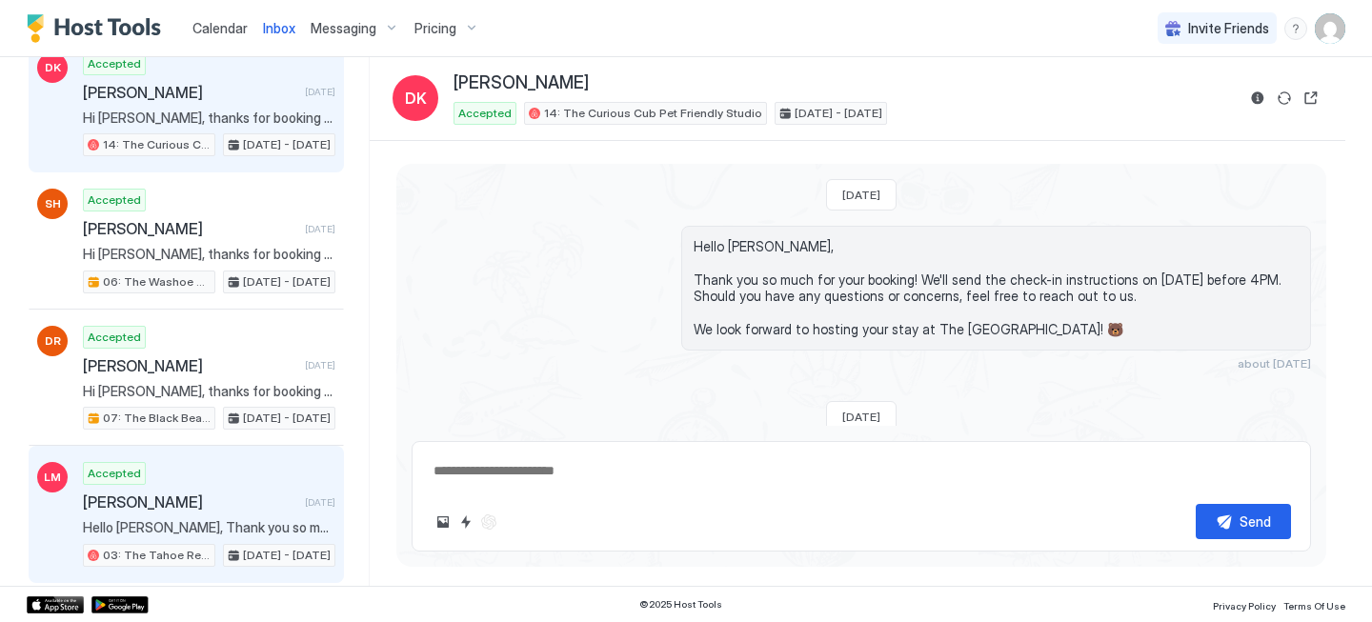
click at [174, 533] on span "Hello [PERSON_NAME], Thank you so much for your booking! We'll send the check-i…" at bounding box center [209, 527] width 253 height 17
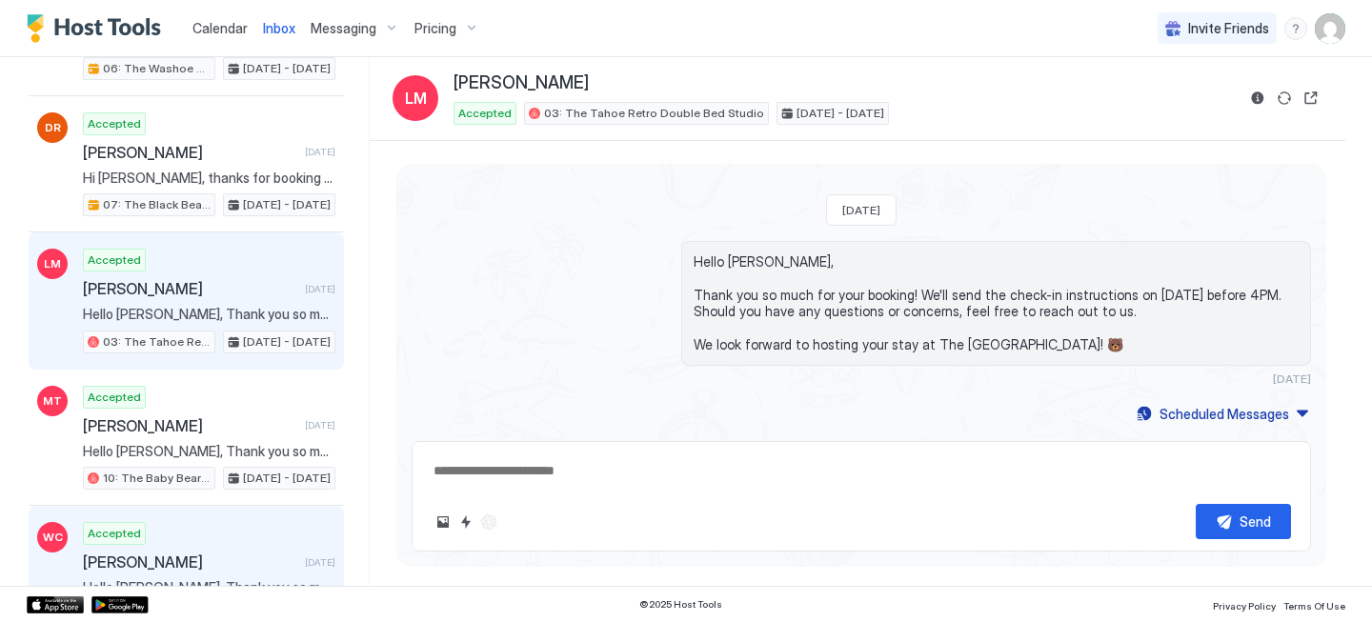
scroll to position [1732, 0]
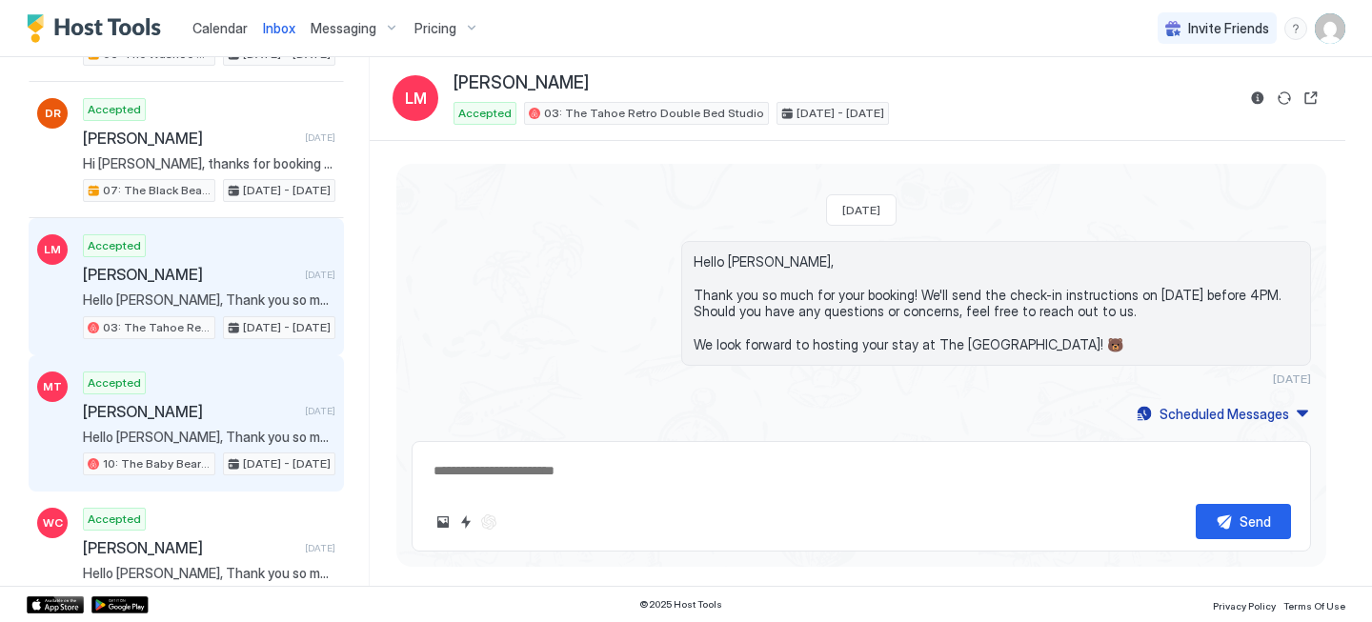
click at [172, 429] on span "Hello [PERSON_NAME], Thank you so much for your booking! We'll send the check-i…" at bounding box center [209, 437] width 253 height 17
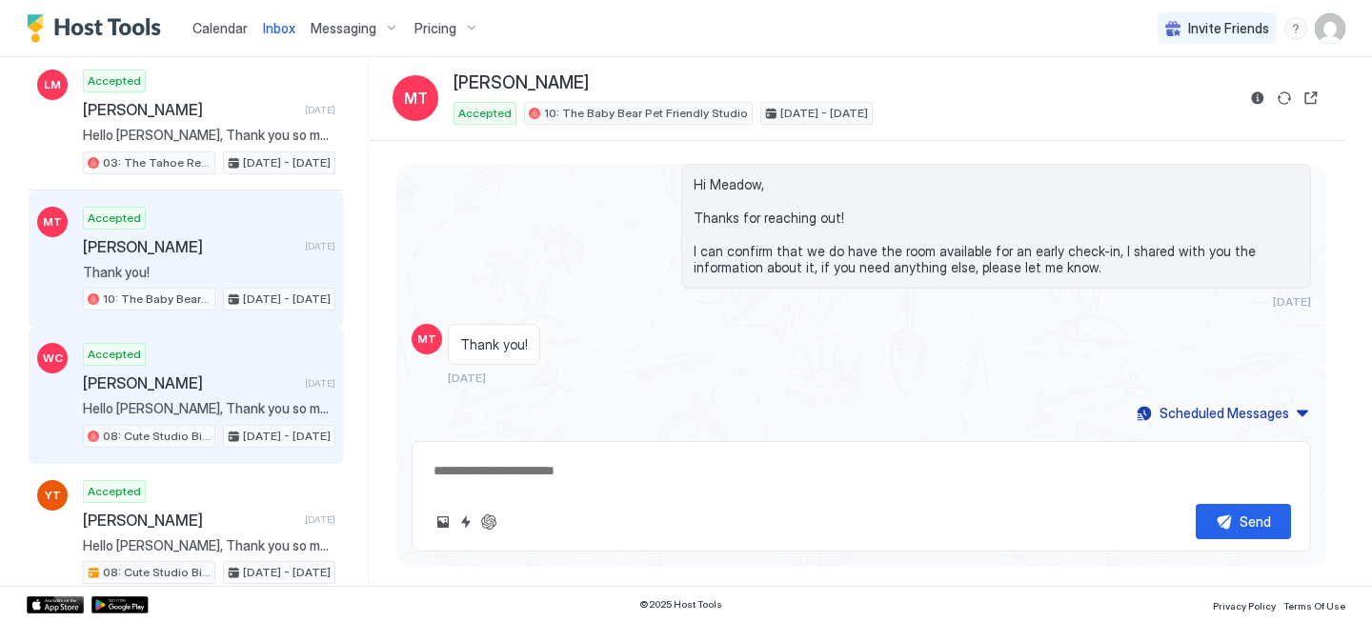
scroll to position [1926, 0]
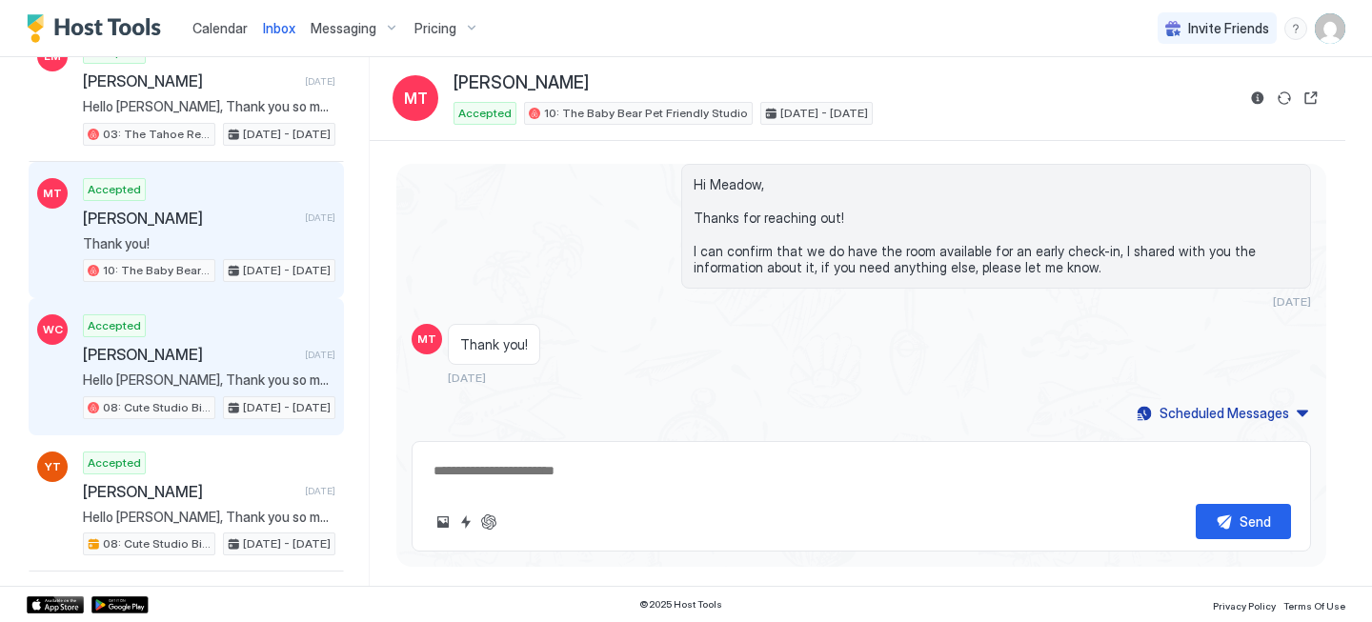
click at [236, 412] on div "[DATE] - [DATE]" at bounding box center [279, 407] width 112 height 23
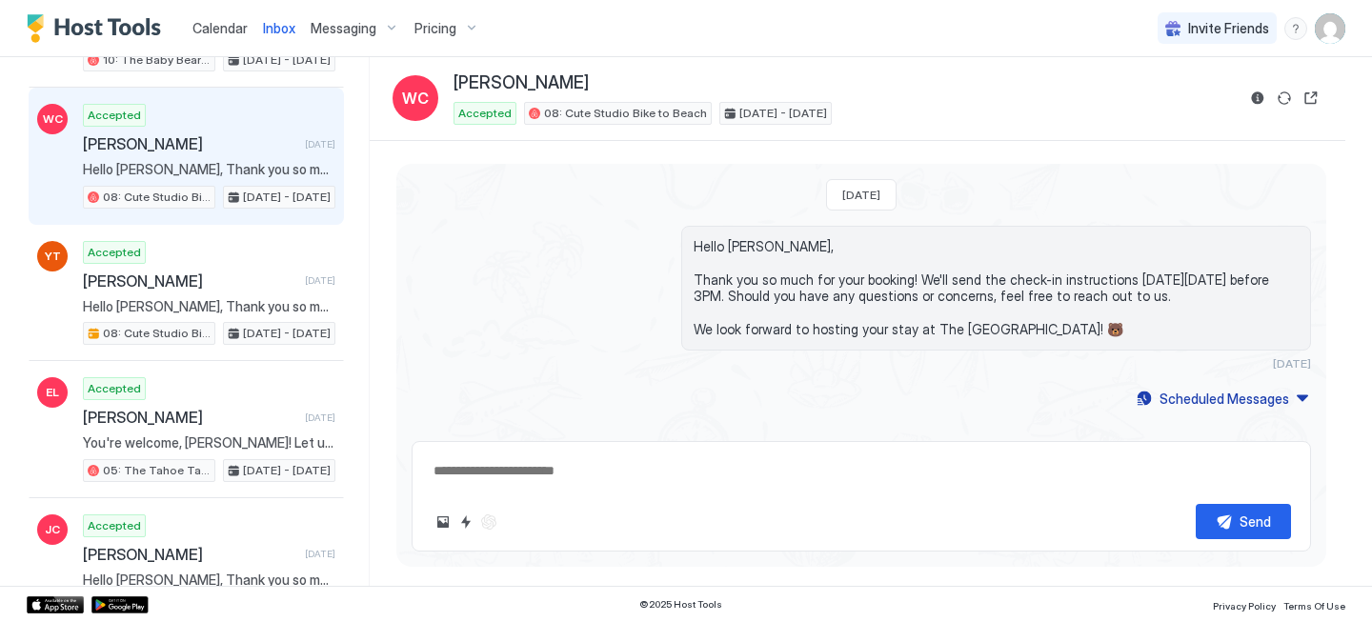
scroll to position [2182, 0]
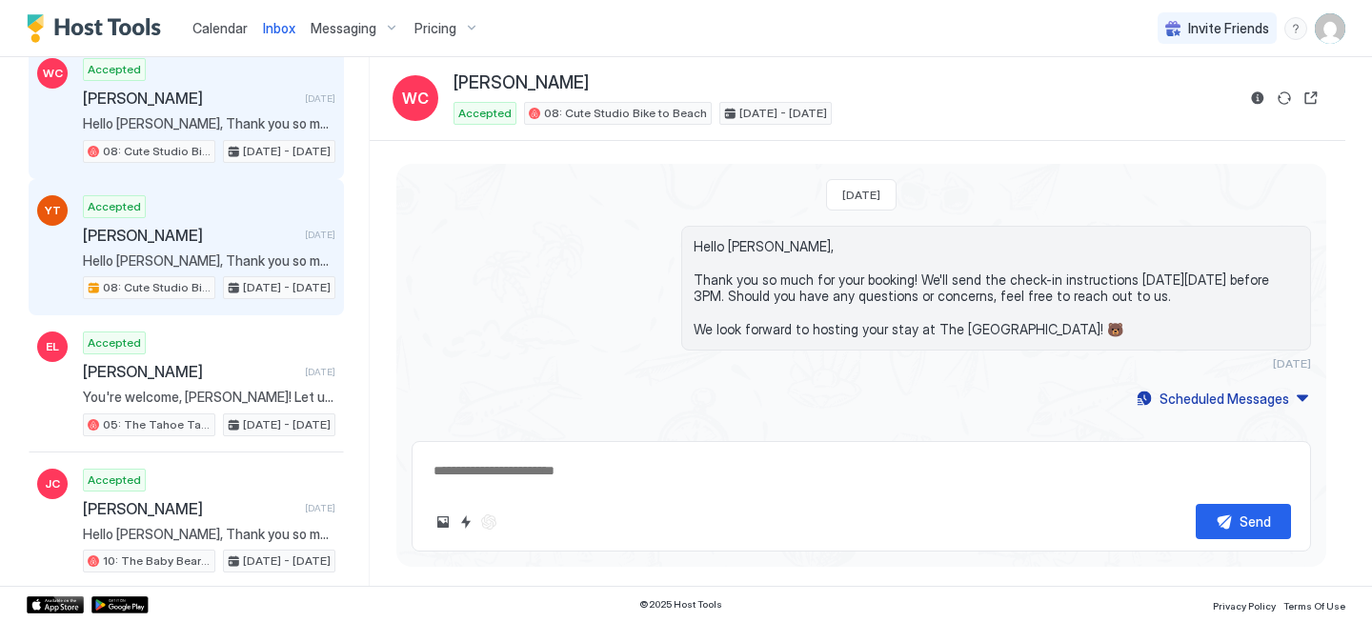
click at [228, 266] on span "Hello [PERSON_NAME], Thank you so much for your booking! We'll send the check-i…" at bounding box center [209, 261] width 253 height 17
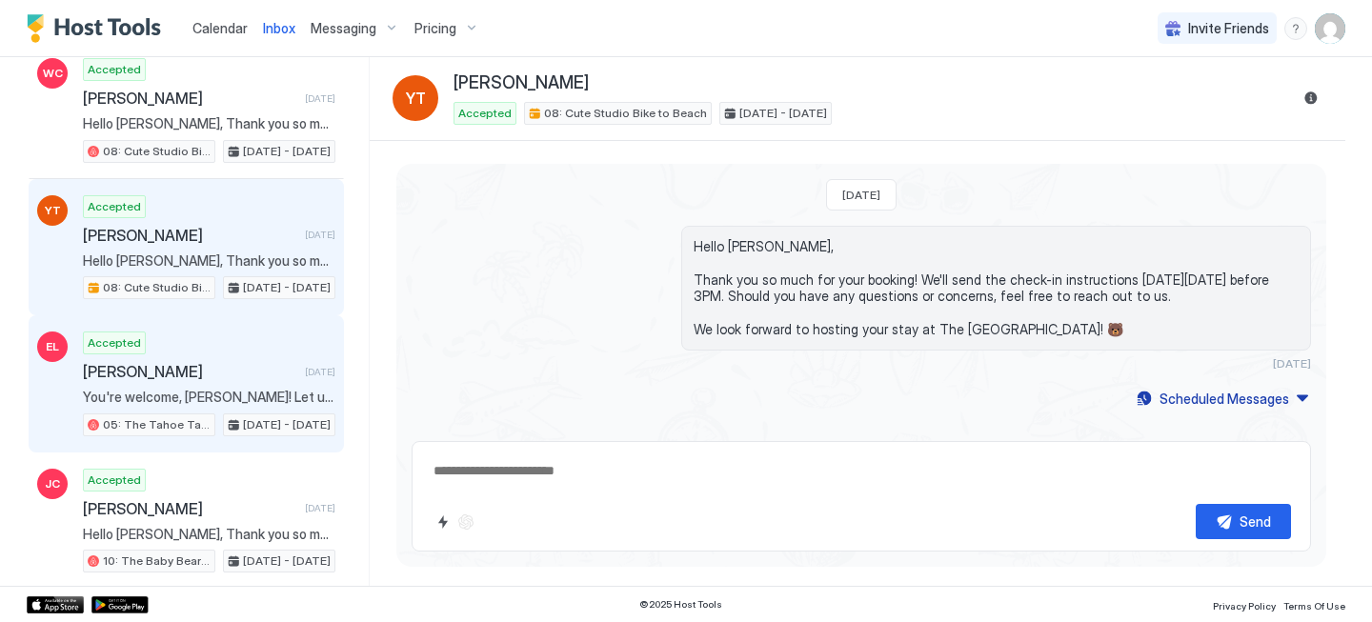
click at [221, 368] on span "[PERSON_NAME]" at bounding box center [190, 371] width 214 height 19
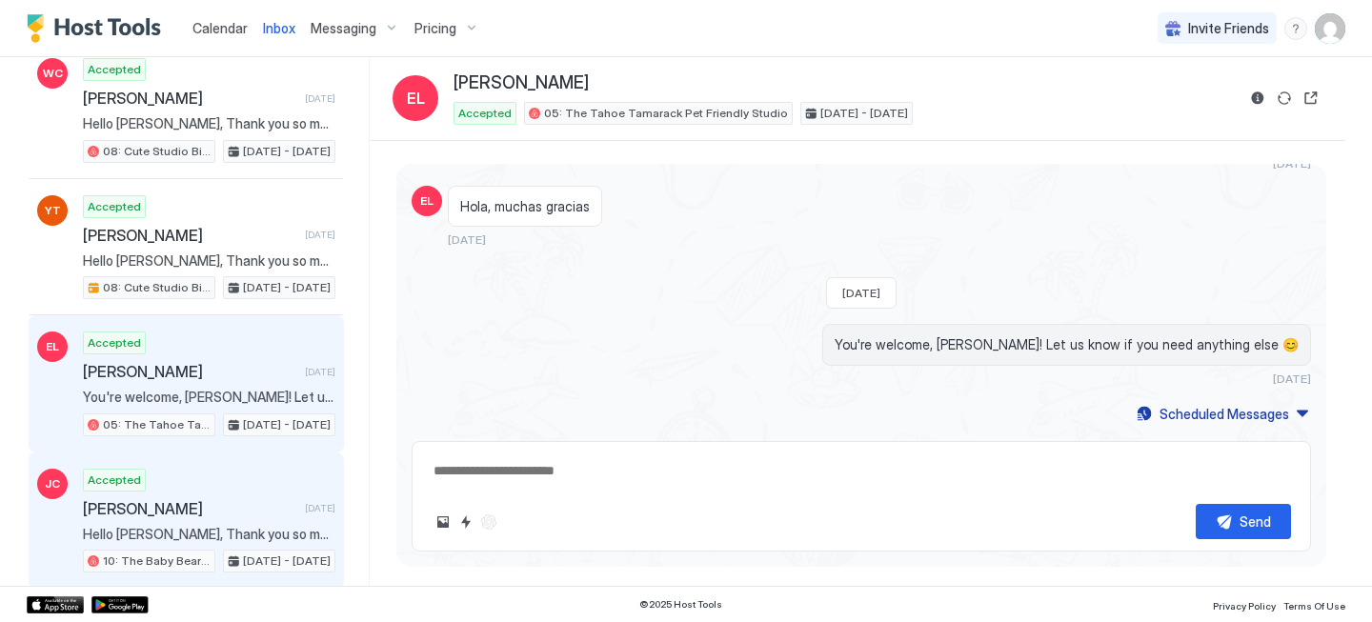
click at [201, 469] on div "Accepted [PERSON_NAME] [DATE] Hello [PERSON_NAME], Thank you so much for your b…" at bounding box center [209, 521] width 253 height 105
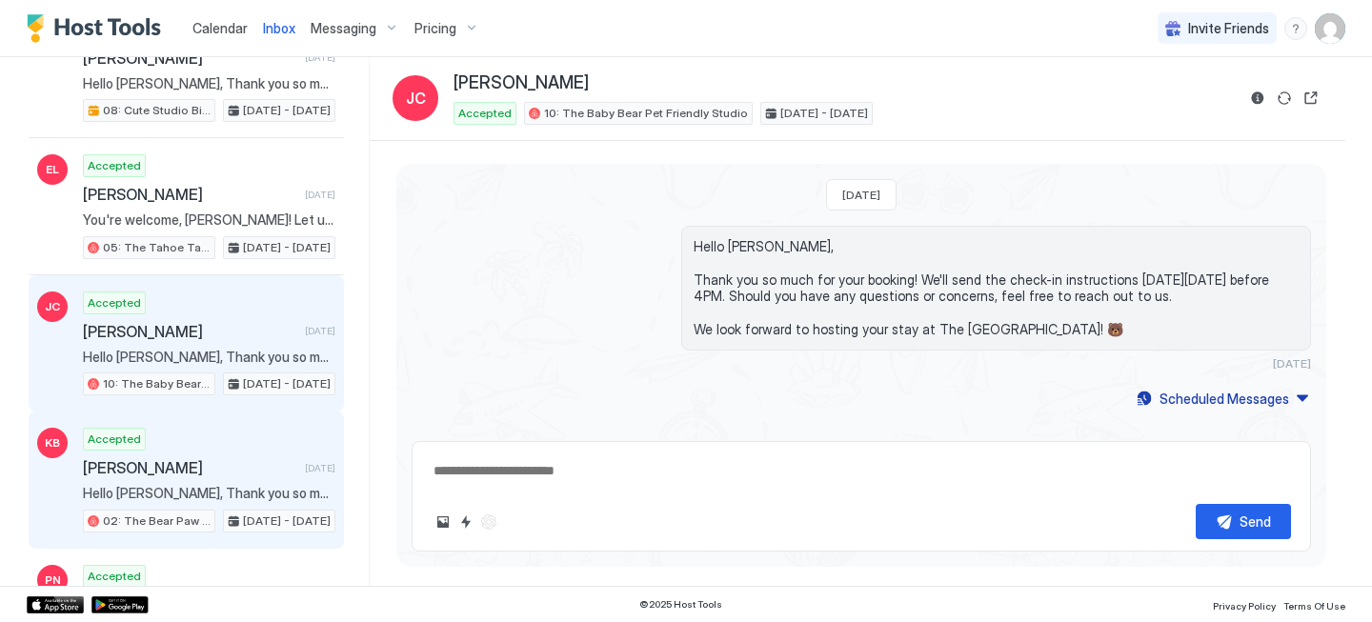
click at [183, 469] on span "[PERSON_NAME]" at bounding box center [190, 467] width 214 height 19
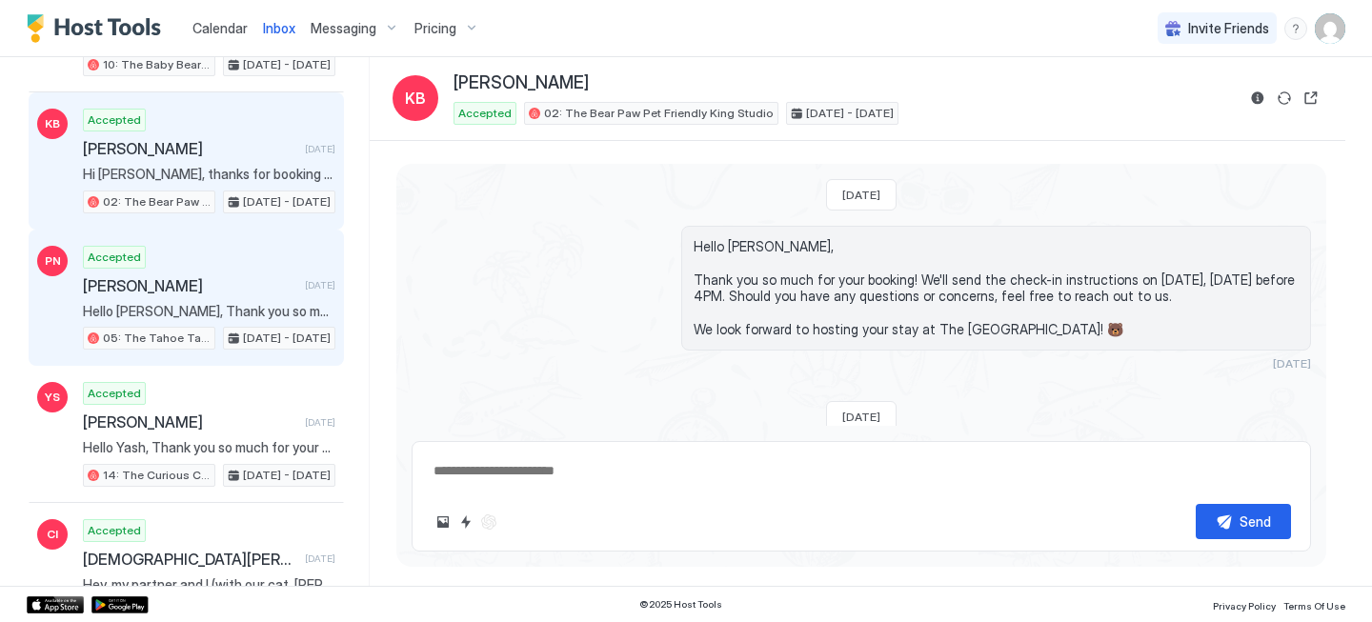
click at [213, 316] on span "Hello [PERSON_NAME], Thank you so much for your booking! We'll send the check-i…" at bounding box center [209, 311] width 253 height 17
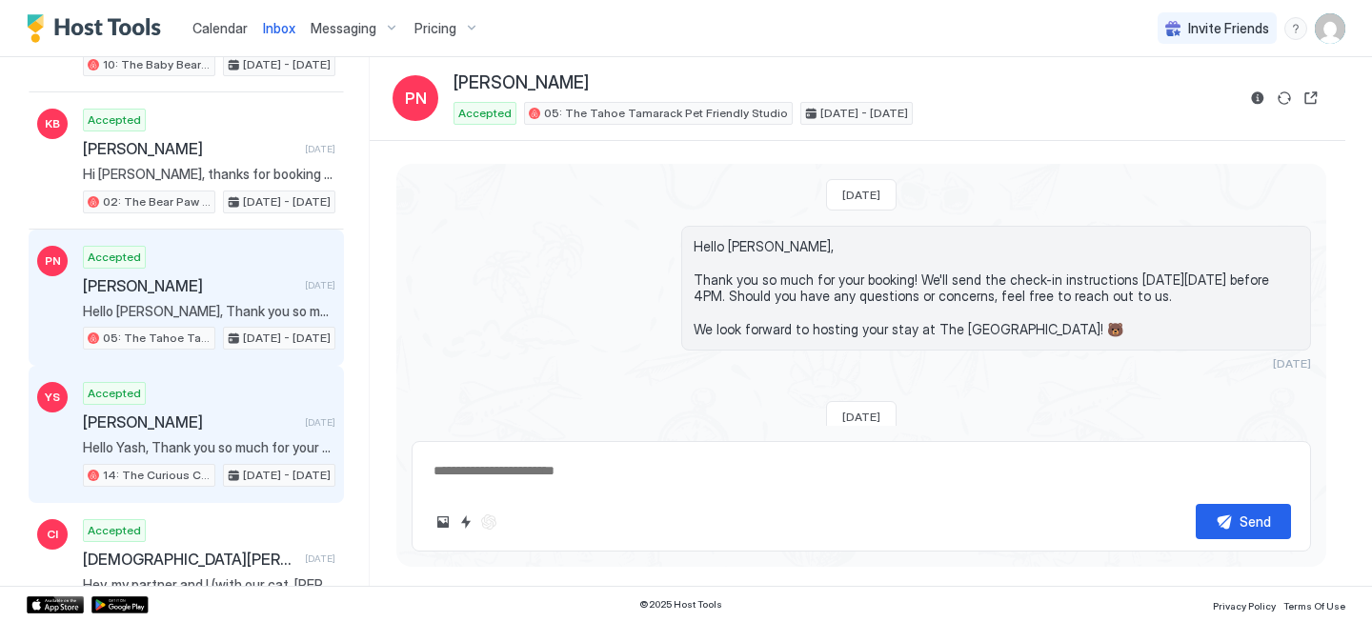
click at [246, 425] on span "[PERSON_NAME]" at bounding box center [190, 422] width 214 height 19
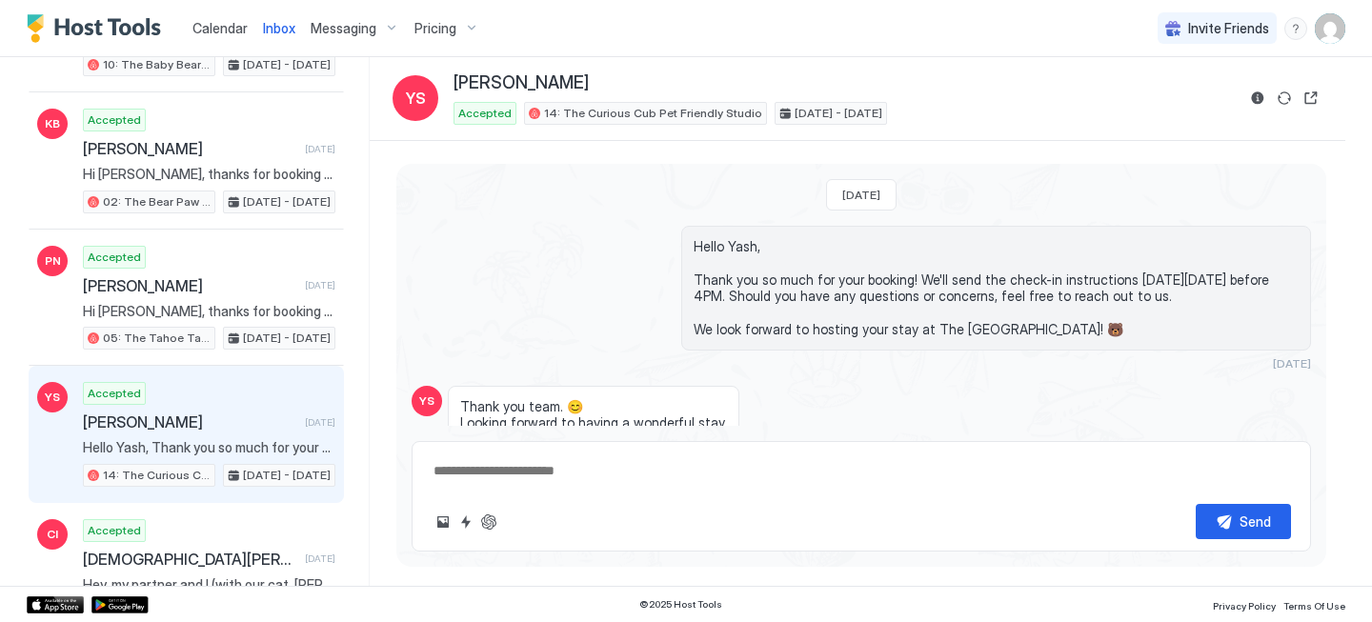
type textarea "*"
click at [218, 23] on span "Calendar" at bounding box center [219, 28] width 55 height 16
